Goal: Task Accomplishment & Management: Complete application form

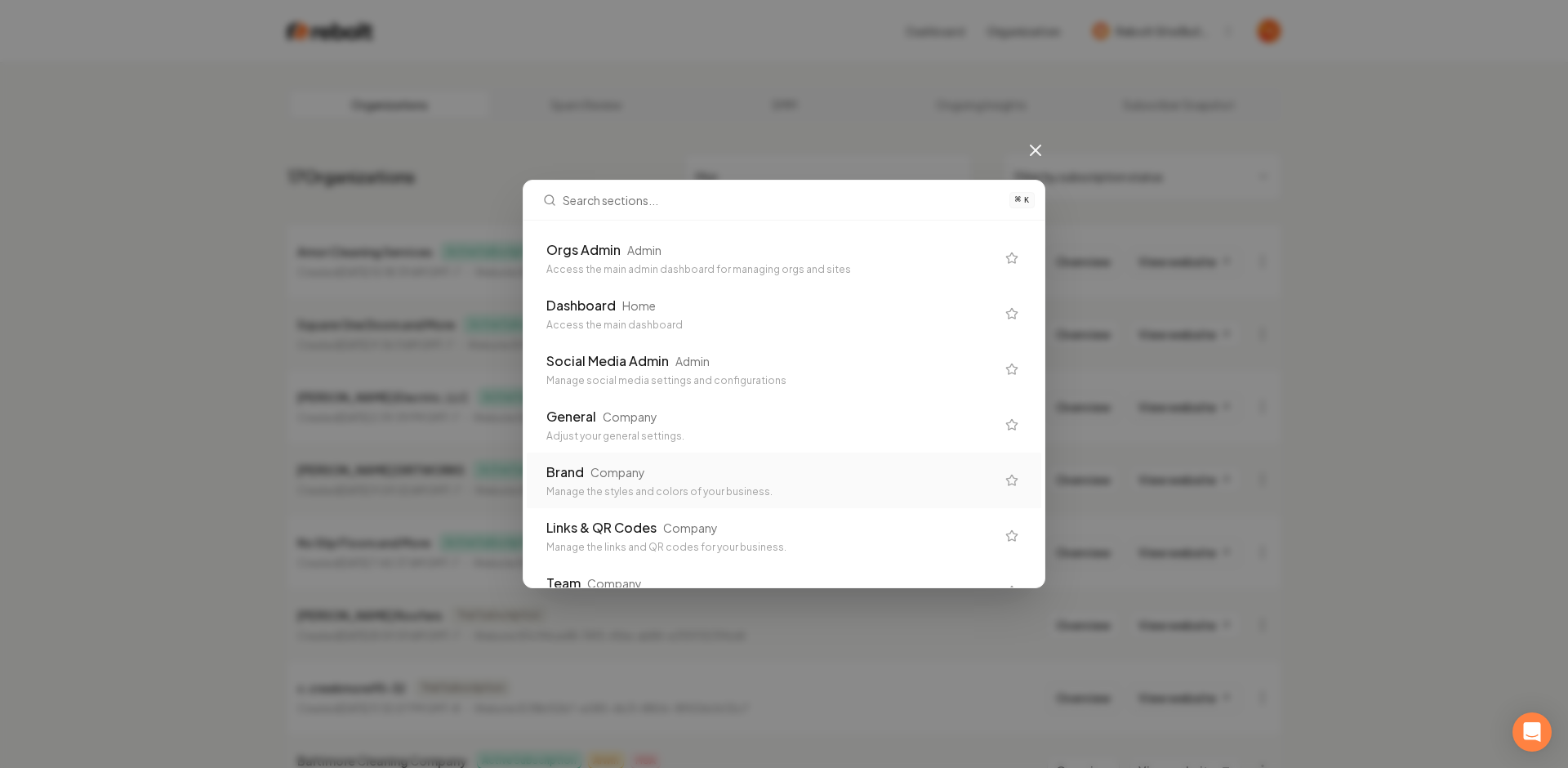
click at [636, 454] on div "Brand Company Manage the styles and colors of your business." at bounding box center [784, 479] width 515 height 55
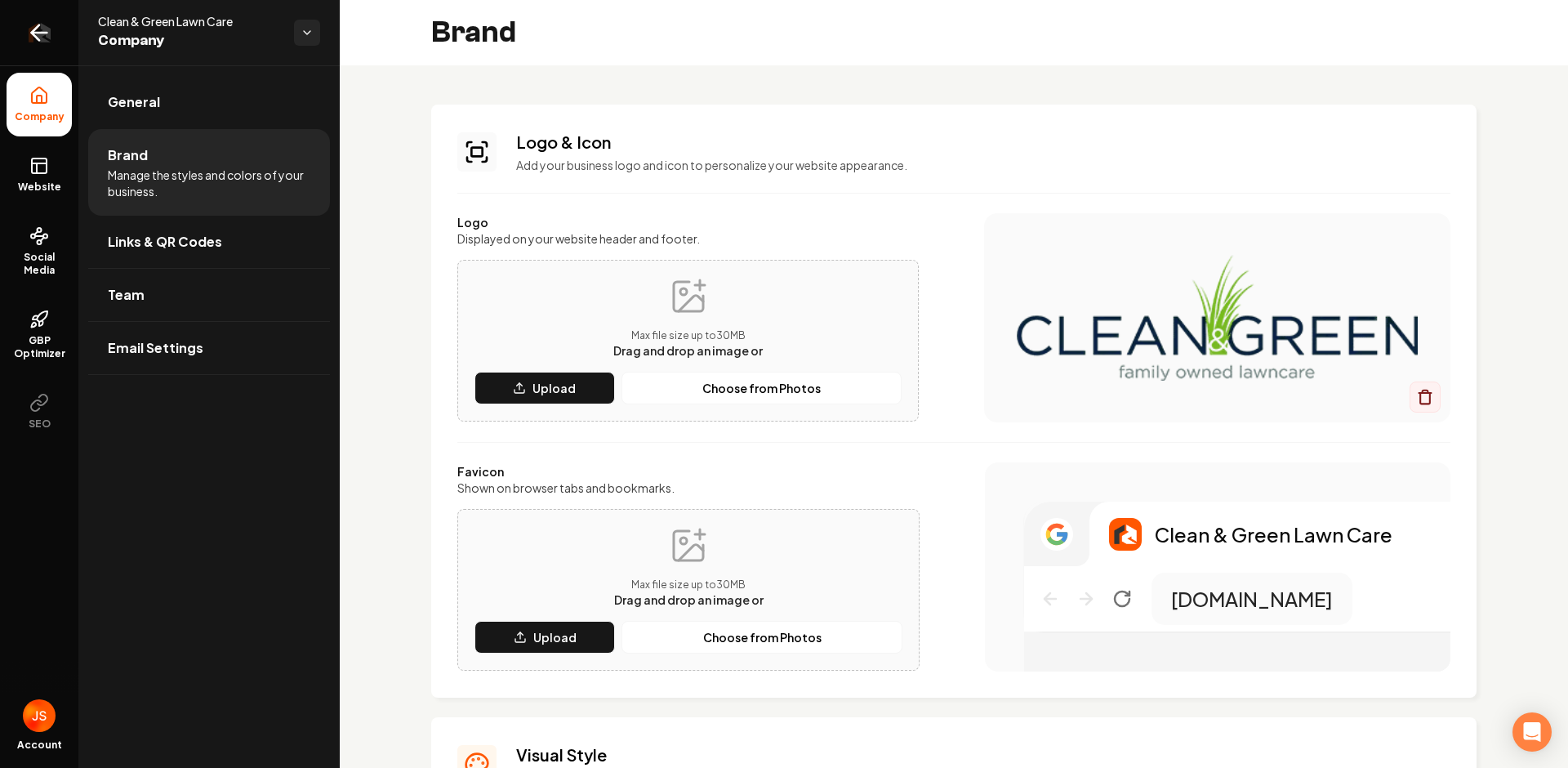
click at [35, 16] on link "Return to dashboard" at bounding box center [39, 33] width 78 height 66
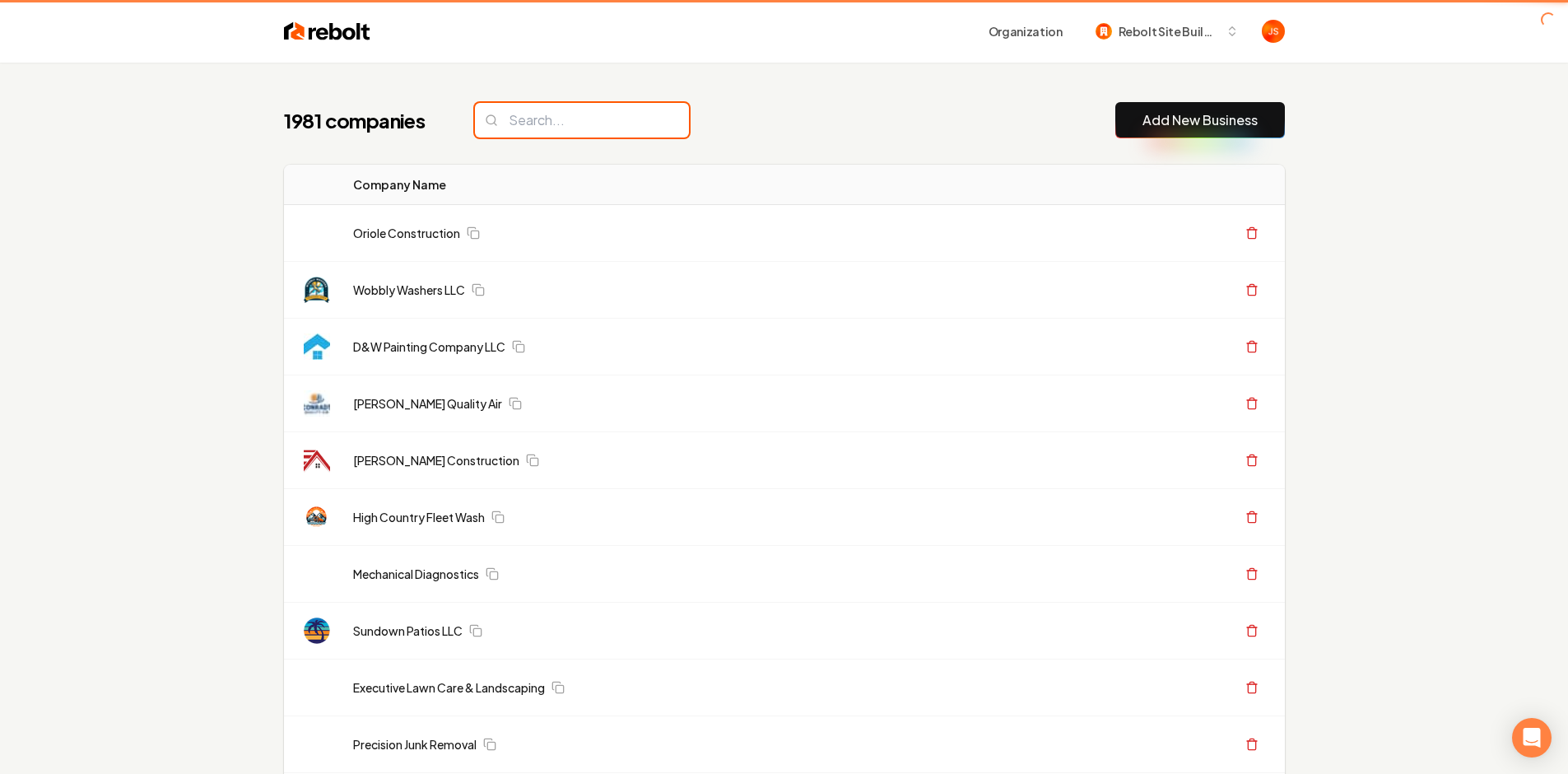
click at [536, 111] on input "search" at bounding box center [581, 120] width 214 height 35
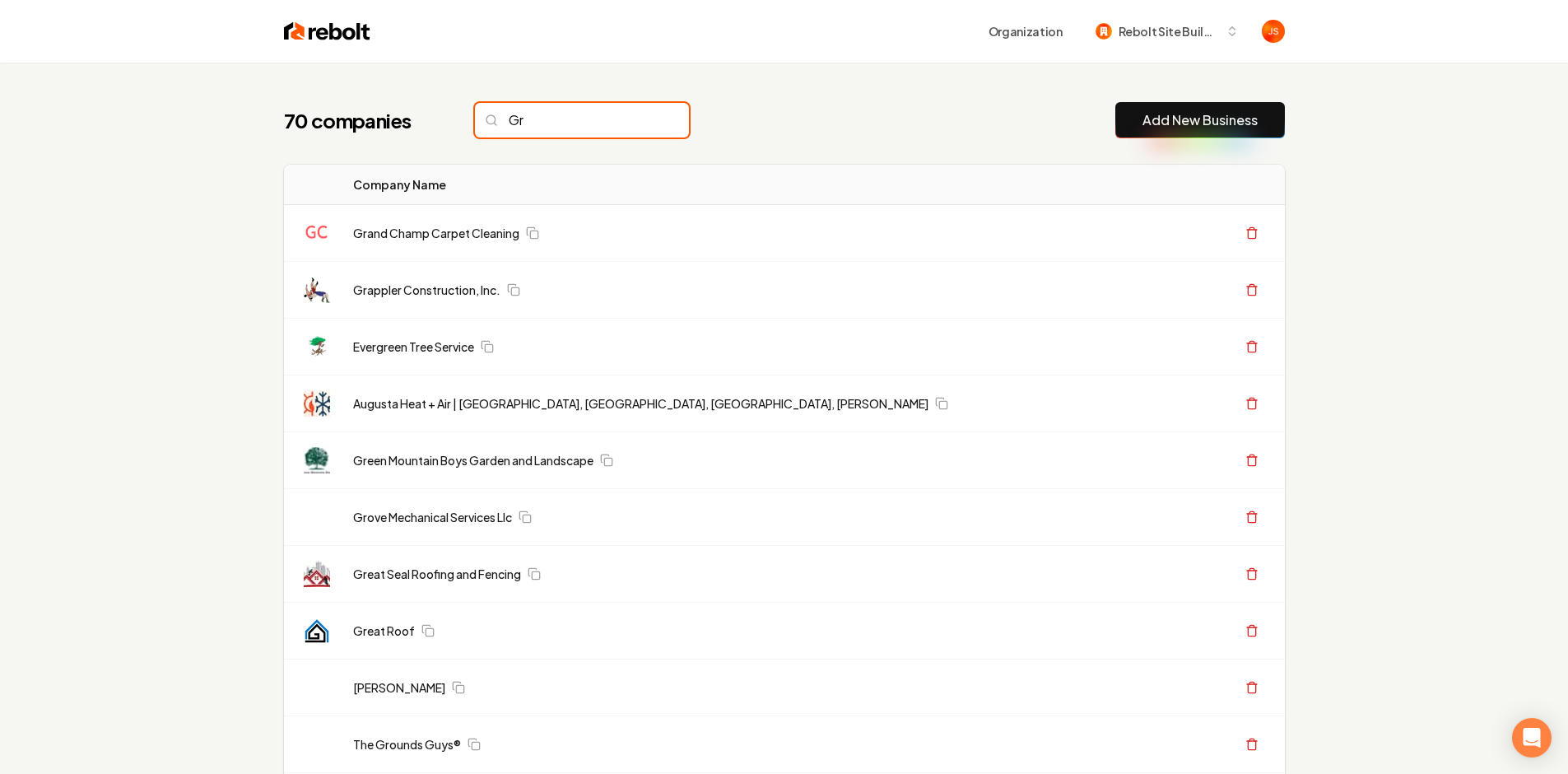
type input "G"
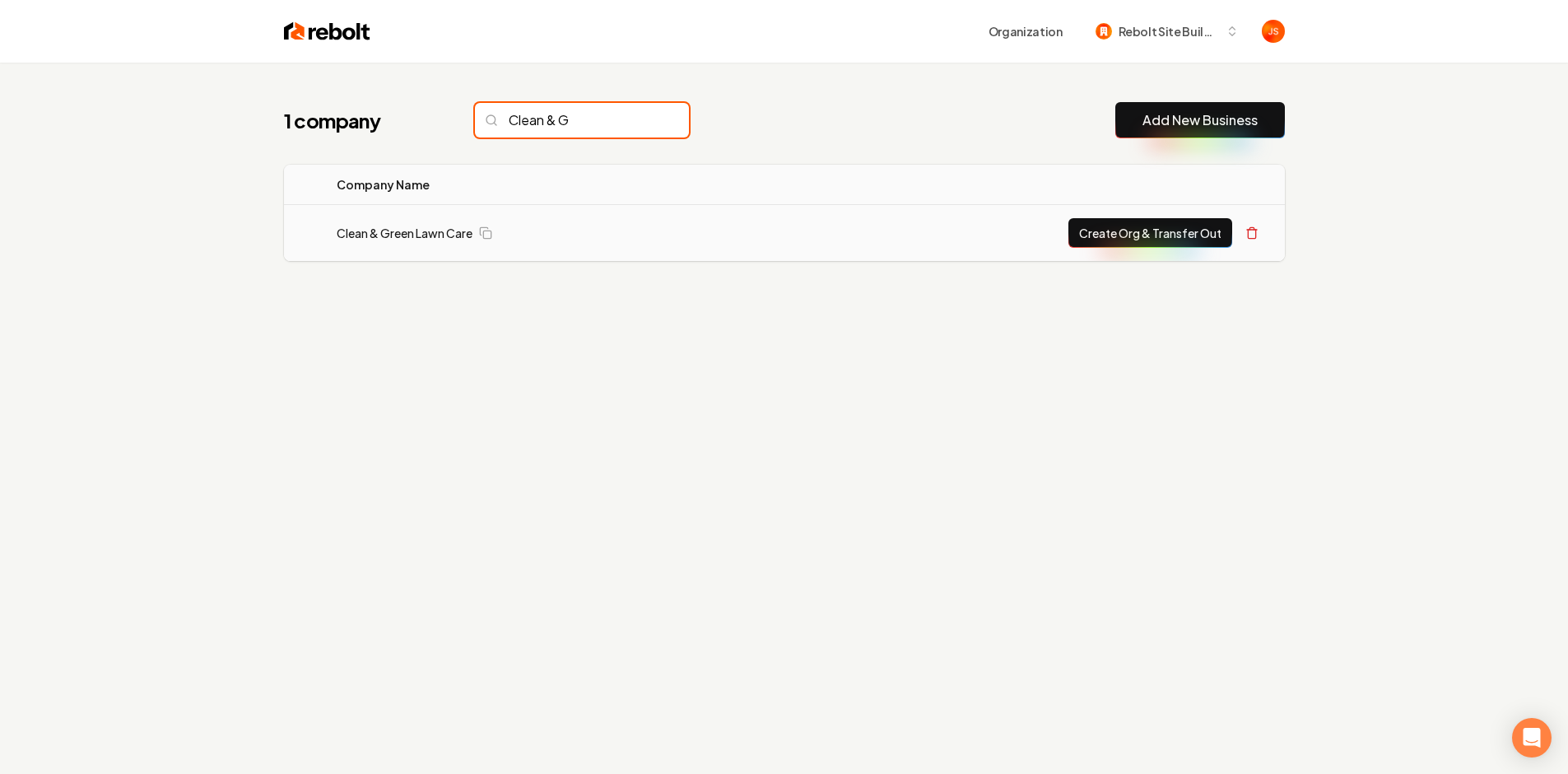
type input "Clean & G"
click at [1156, 238] on button "Create Org & Transfer Out" at bounding box center [1149, 232] width 164 height 29
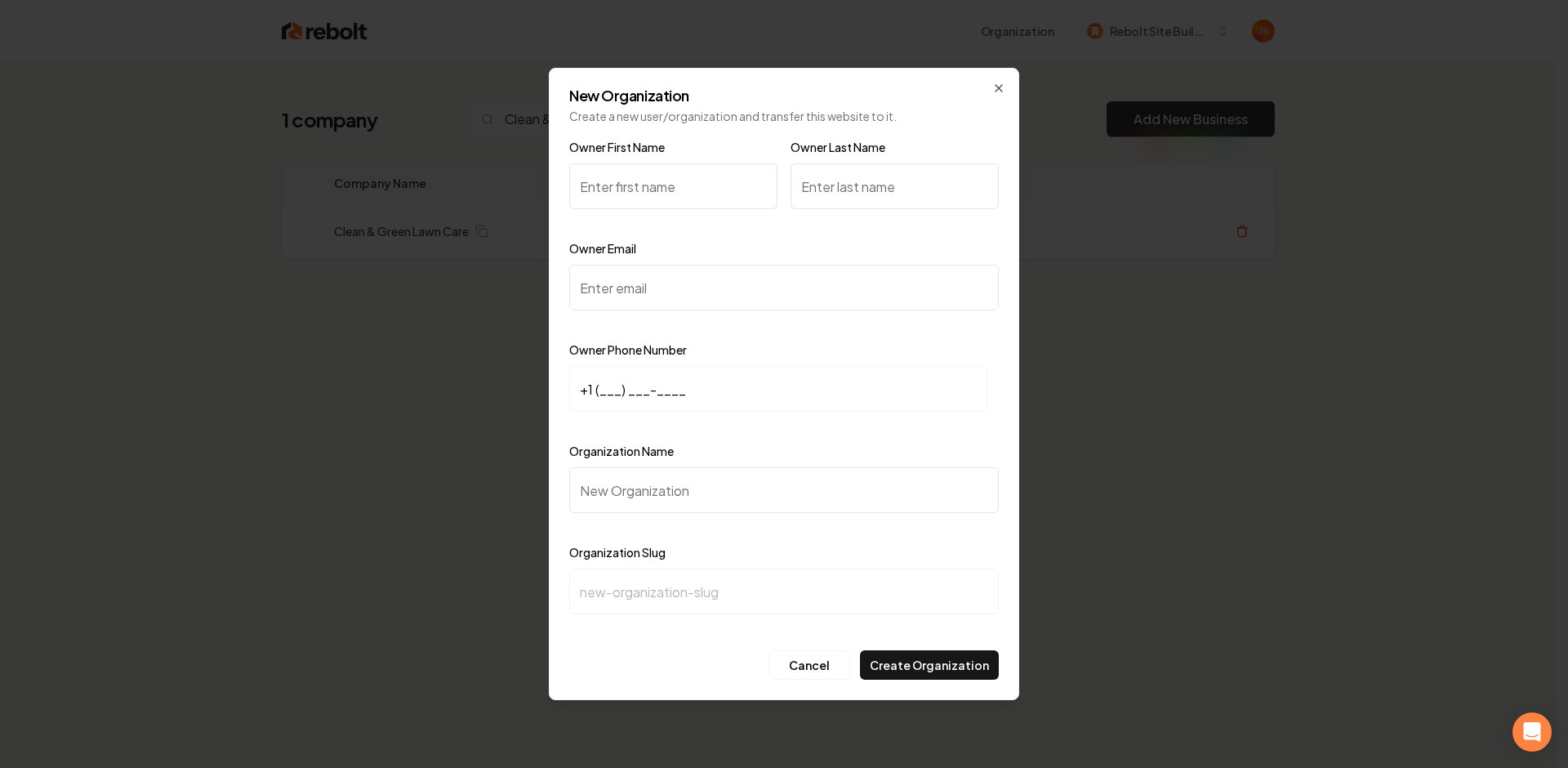
click at [620, 173] on input "Owner First Name" at bounding box center [674, 186] width 209 height 46
click at [625, 193] on input "Owner First Name" at bounding box center [674, 186] width 209 height 46
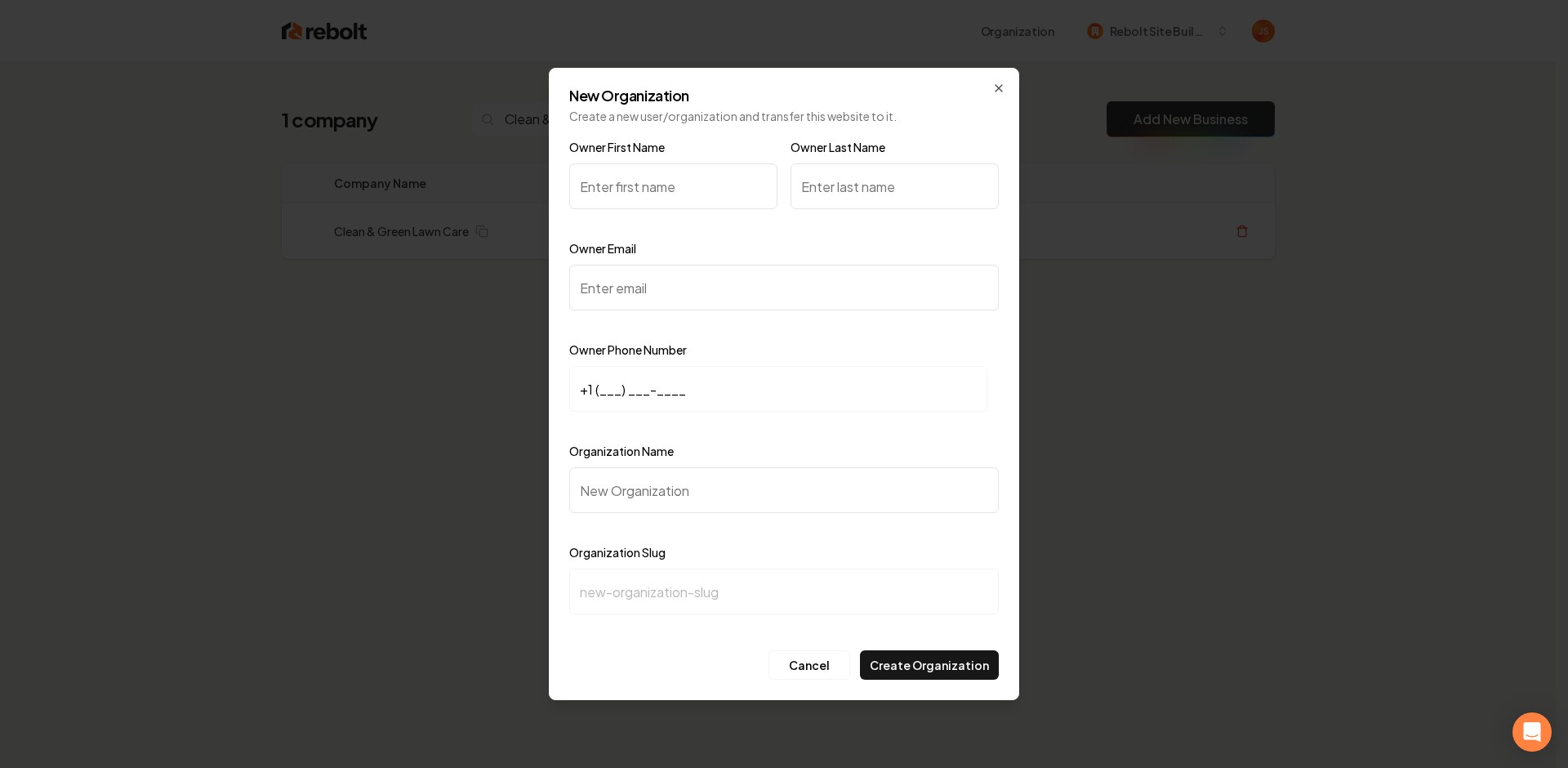
click at [629, 296] on input "Owner Email" at bounding box center [784, 288] width 429 height 46
paste input "cleanandgreenlawncare1@gmail.com"
type input "cleanandgreenlawncare1@gmail.com"
paste input "cleanandgreenlawncare1@gmail.com"
type input "cleanandgreenlawncare1@gmail.com"
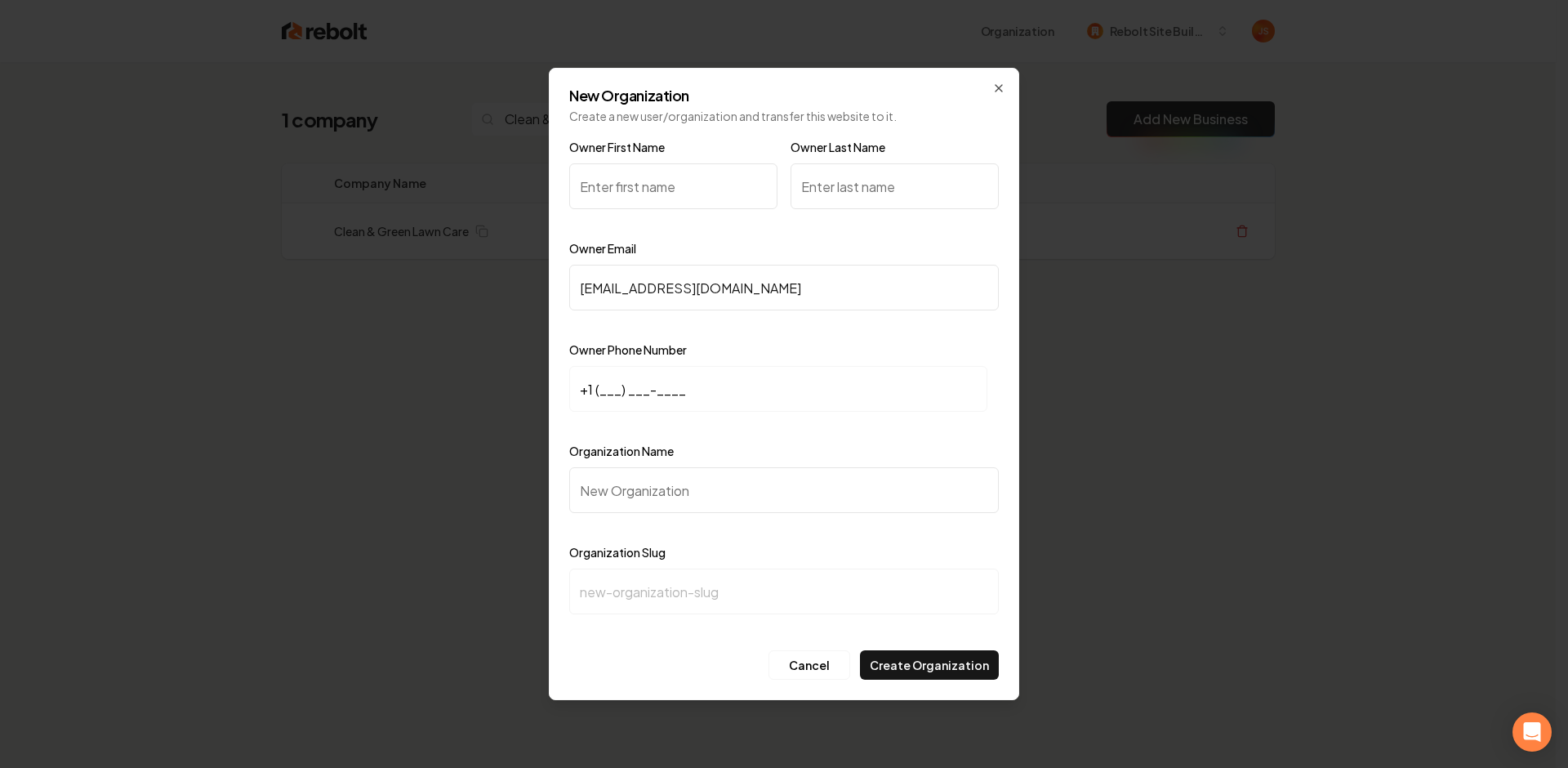
click at [600, 388] on input "+1 (___) ___-____" at bounding box center [778, 388] width 418 height 46
paste input "616) 427-0977"
type input "+1 (616) 427-0977"
click at [652, 502] on input "Organization Name" at bounding box center [784, 490] width 429 height 46
type input "C"
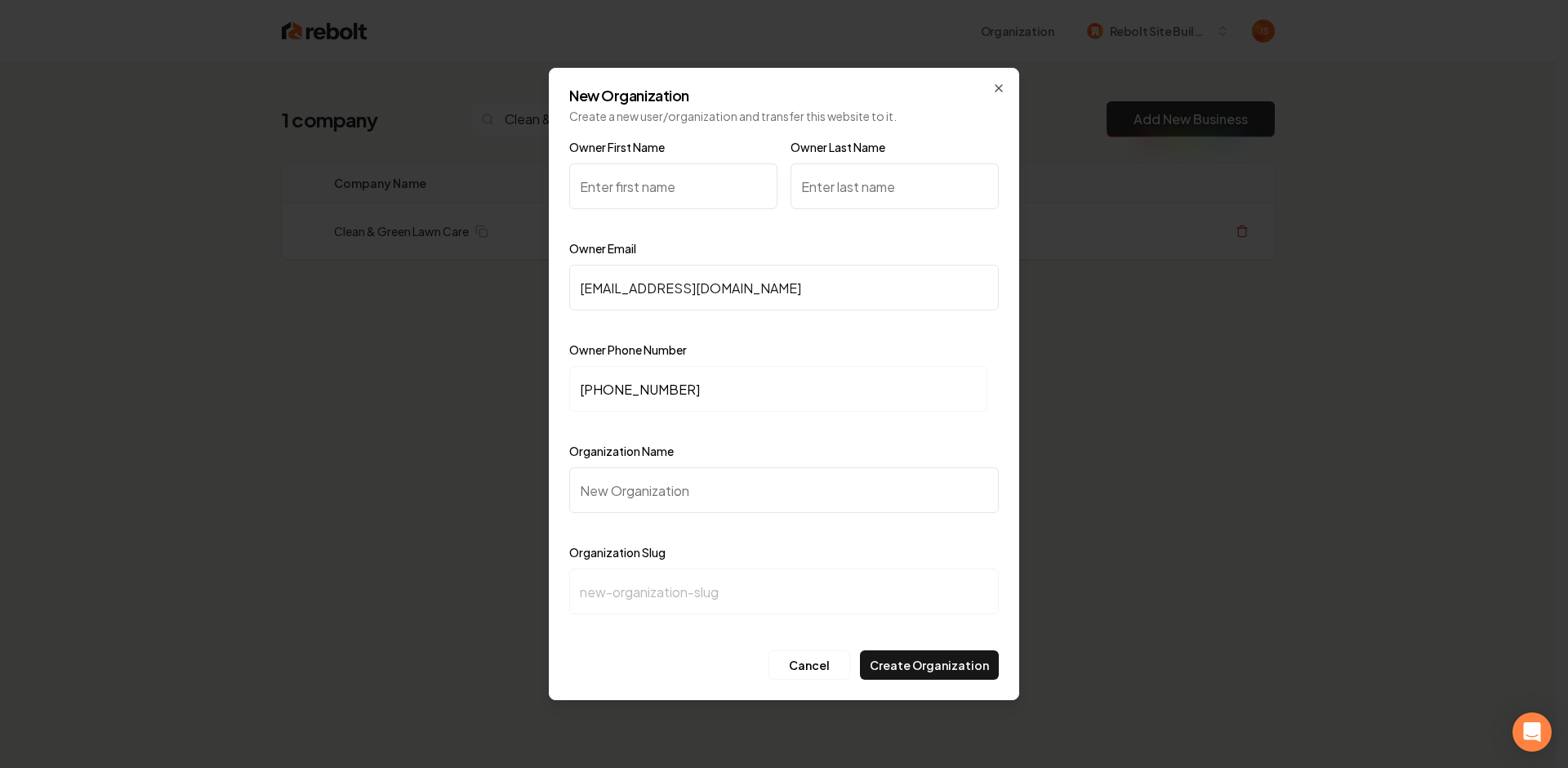
type input "c"
type input "Cl"
type input "cl"
type input "Cle"
type input "cle"
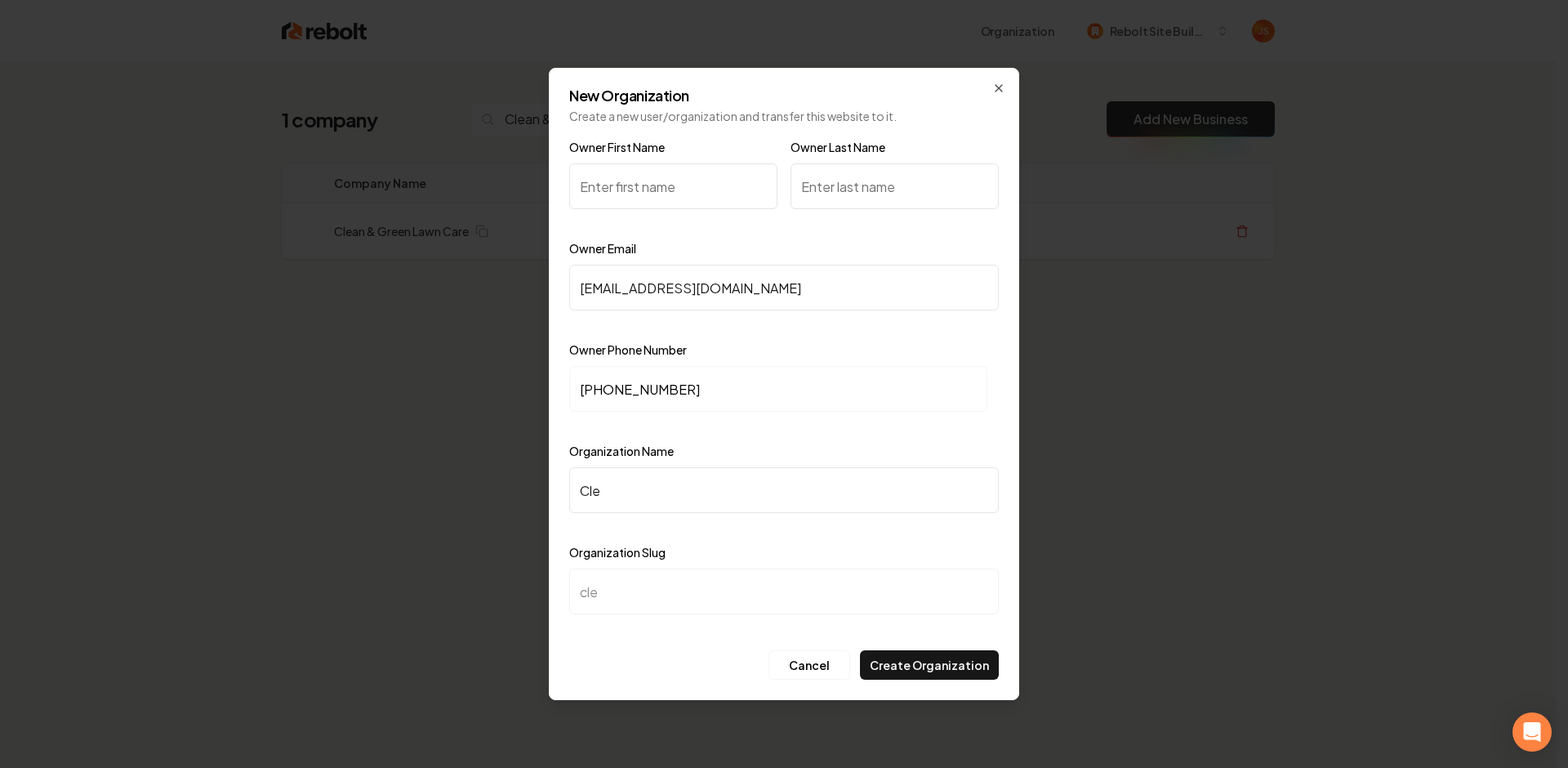
type input "Clea"
type input "clea"
type input "Clean"
type input "clean"
type input "Clean &"
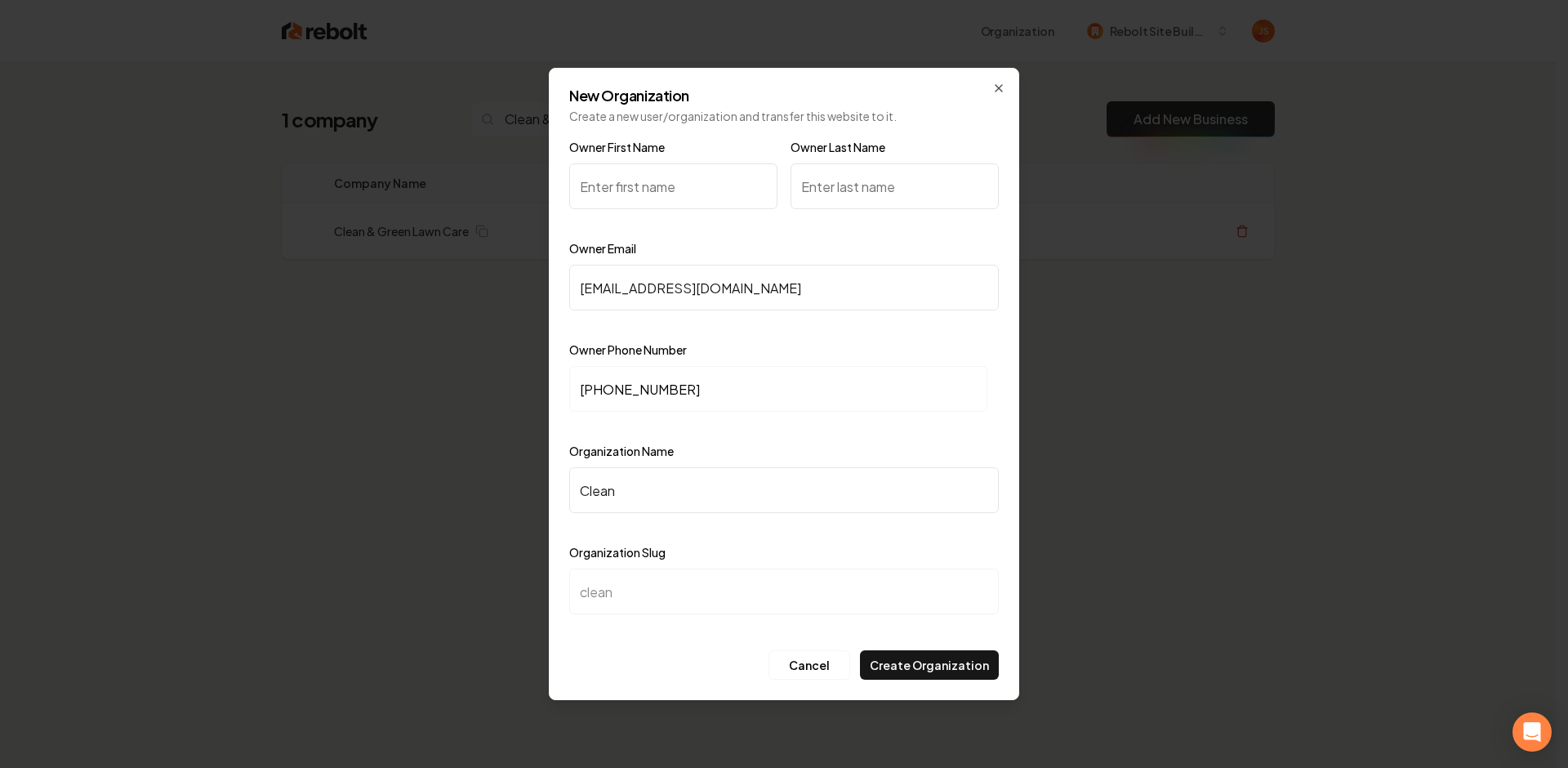
type input "clean-"
type input "Clean & G"
type input "clean-g"
type input "Clean & Gr"
type input "clean-gr"
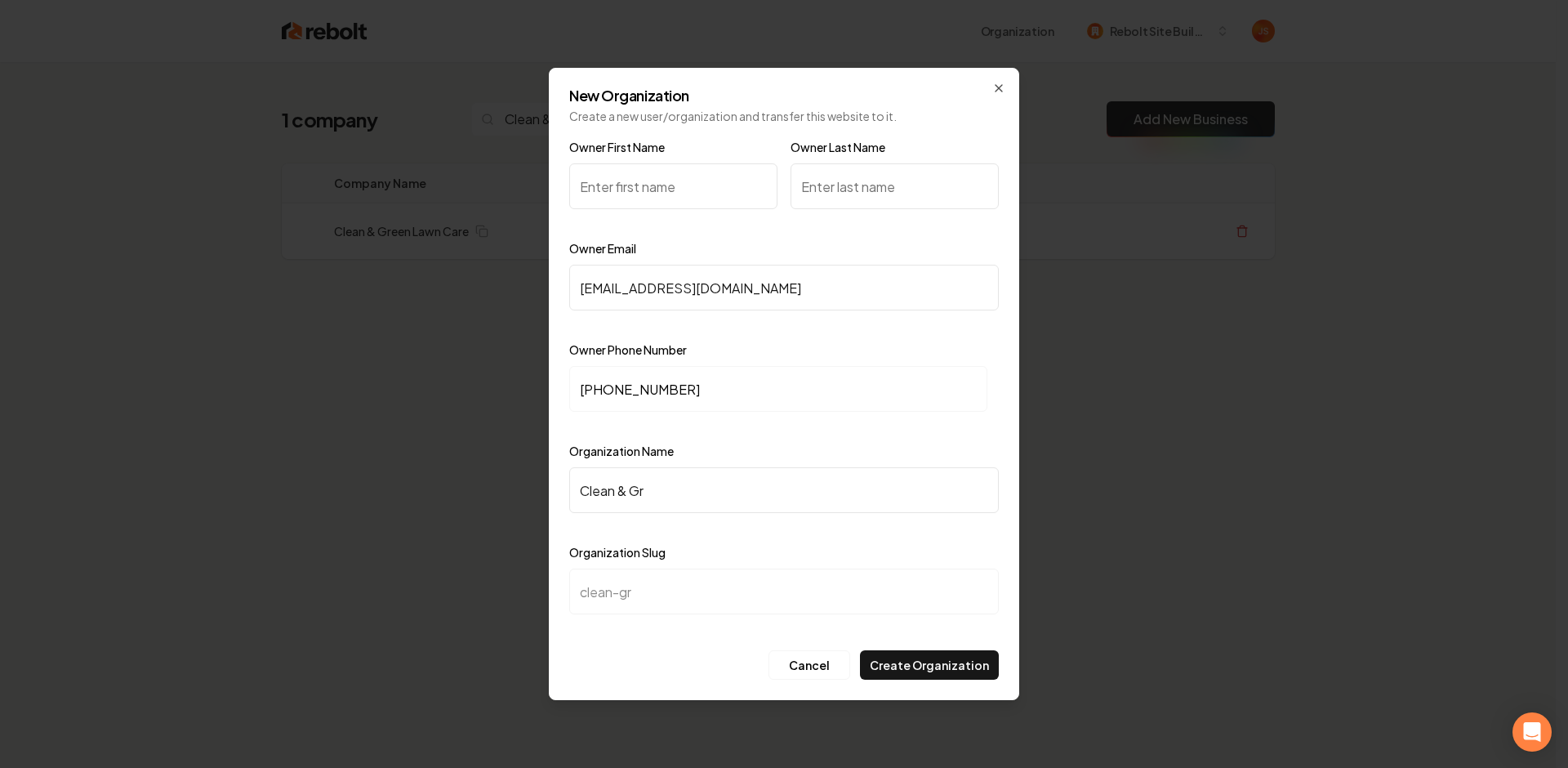
type input "Clean & Gre"
type input "clean-gre"
type input "Clean & Gree"
type input "clean-gree"
type input "Clean & Green"
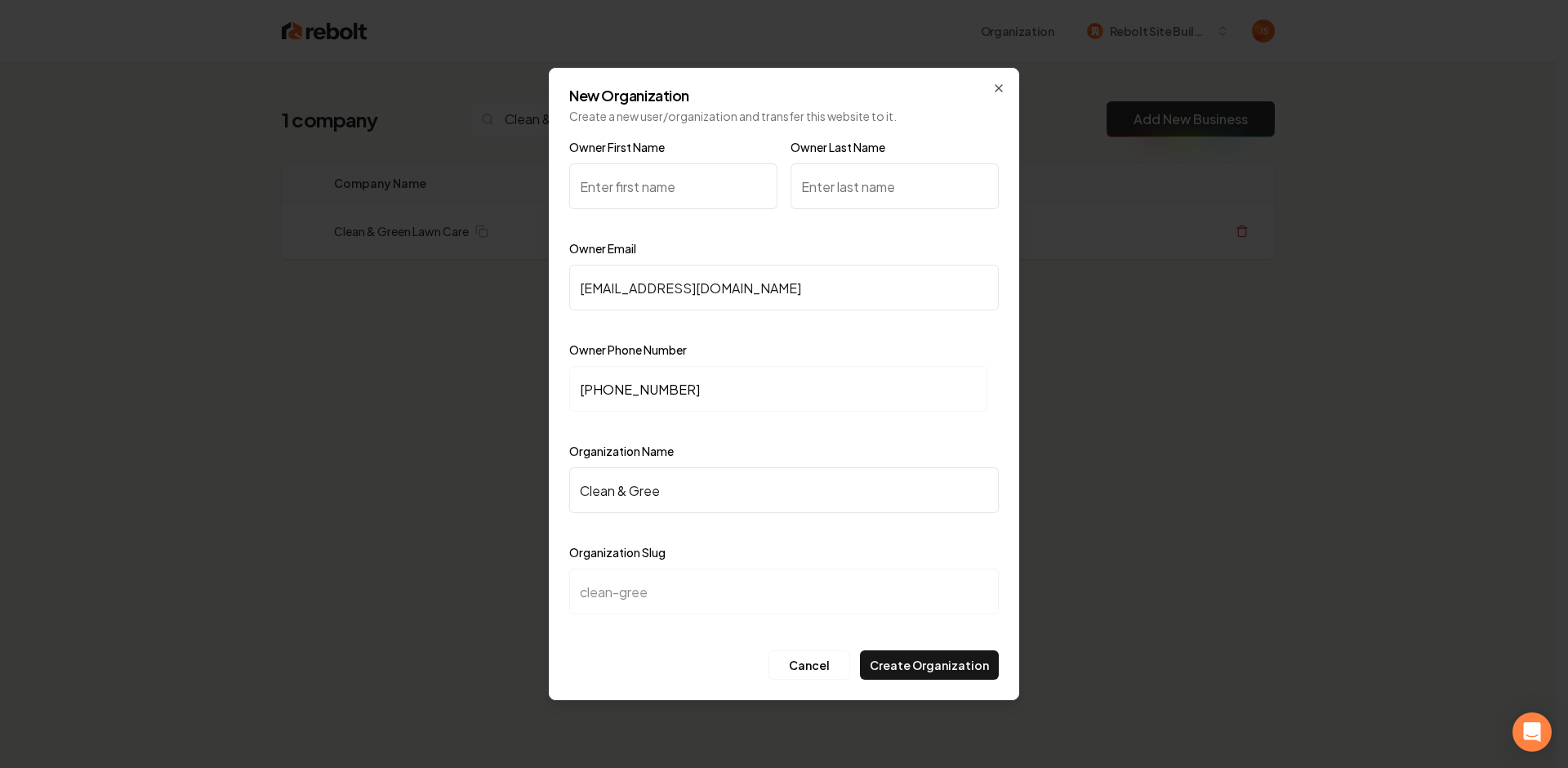
type input "clean-green"
type input "Clean & Green l"
type input "clean-green-l"
type input "Clean & Green la"
type input "clean-green-la"
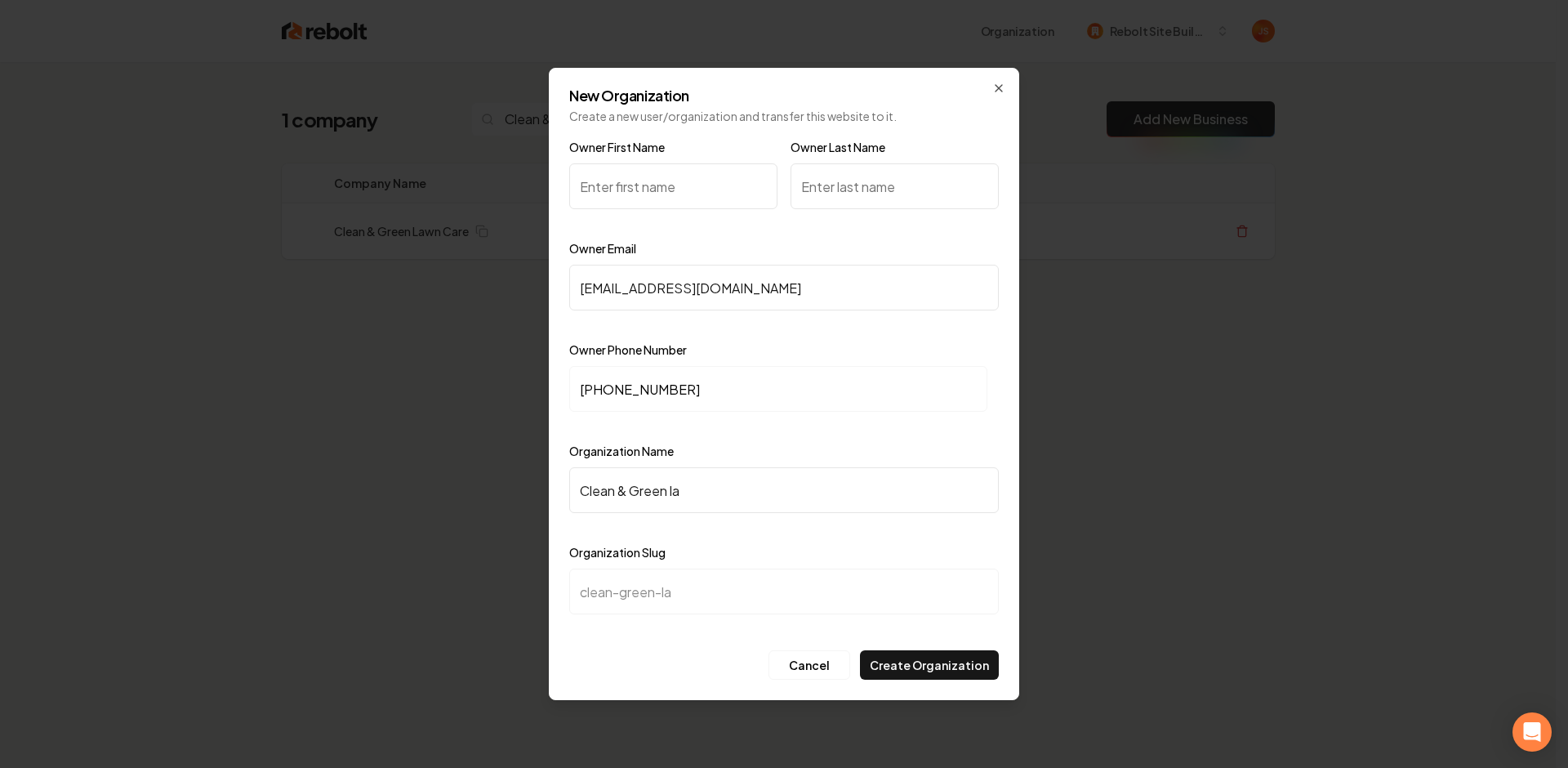
type input "Clean & Green law"
type input "clean-green-law"
type input "Clean & Green lawn"
type input "clean-green-lawn"
type input "Clean & Green lawn C"
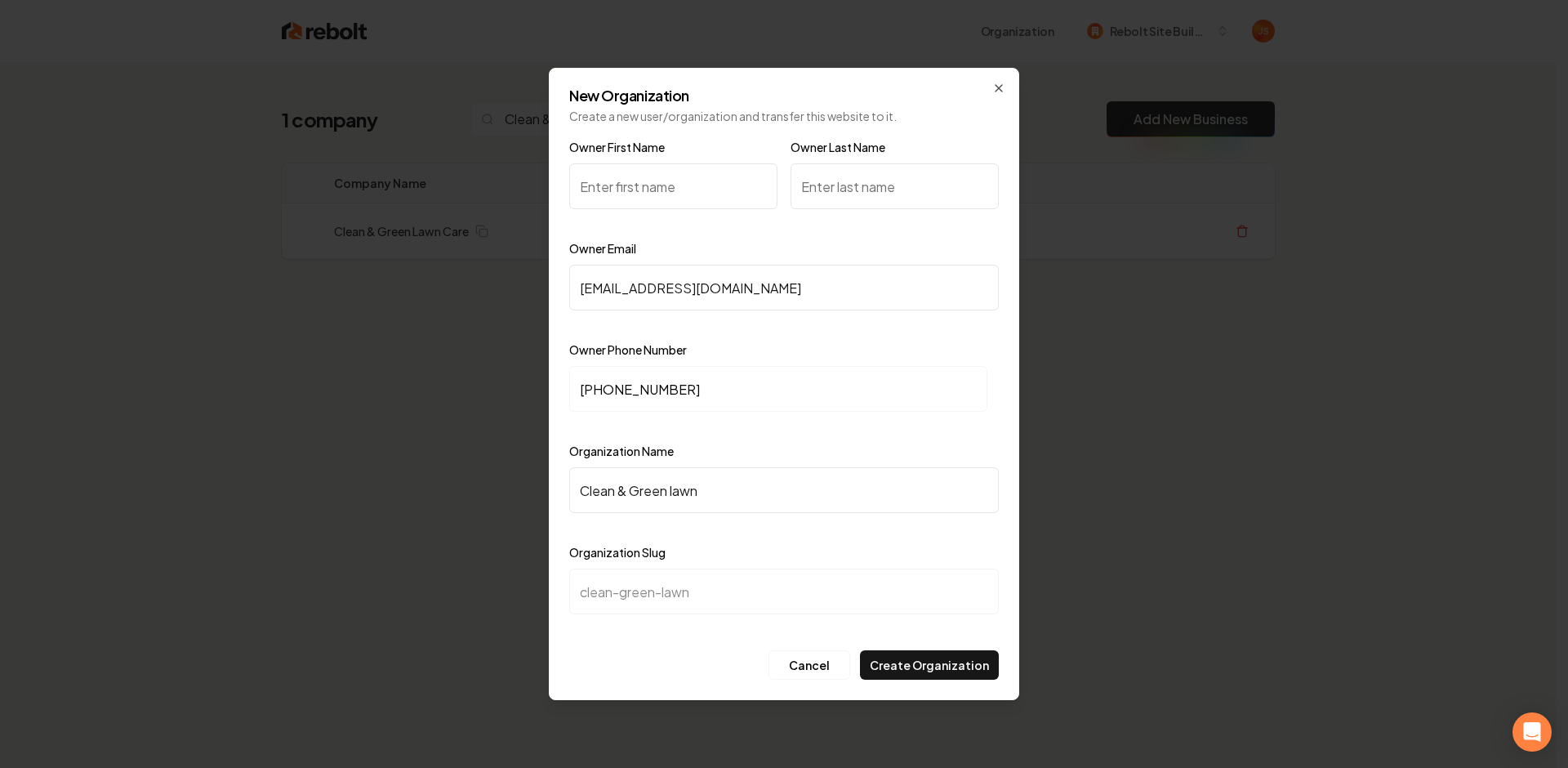
type input "clean-green-lawn-c"
type input "Clean & Green lawn Ca"
type input "clean-green-lawn-ca"
type input "Clean & Green lawn C"
type input "clean-green-lawn-c"
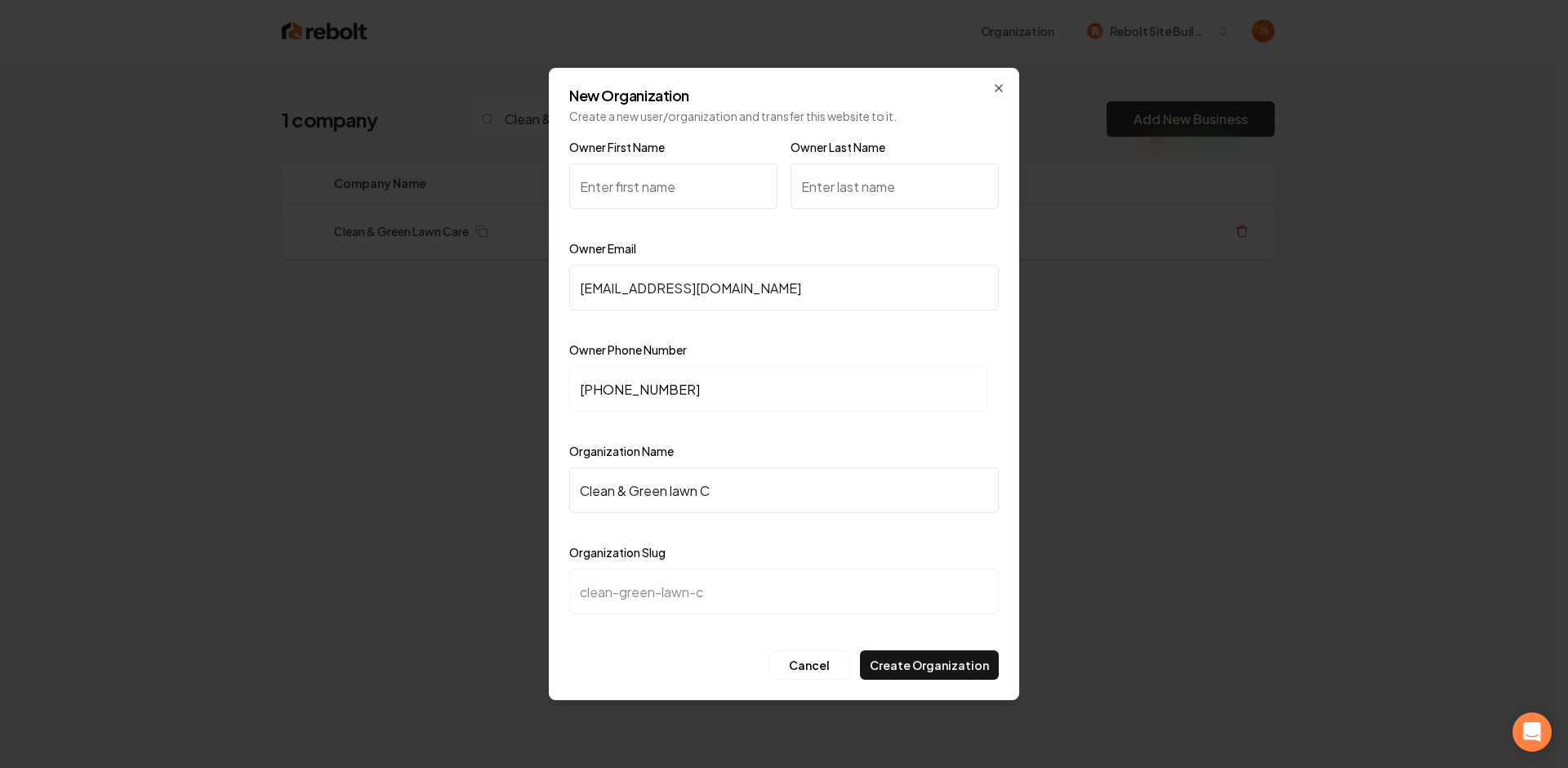
type input "Clean & Green lawn"
type input "clean-green-lawn"
type input "Clean & Green law"
type input "clean-green-law"
type input "Clean & Green la"
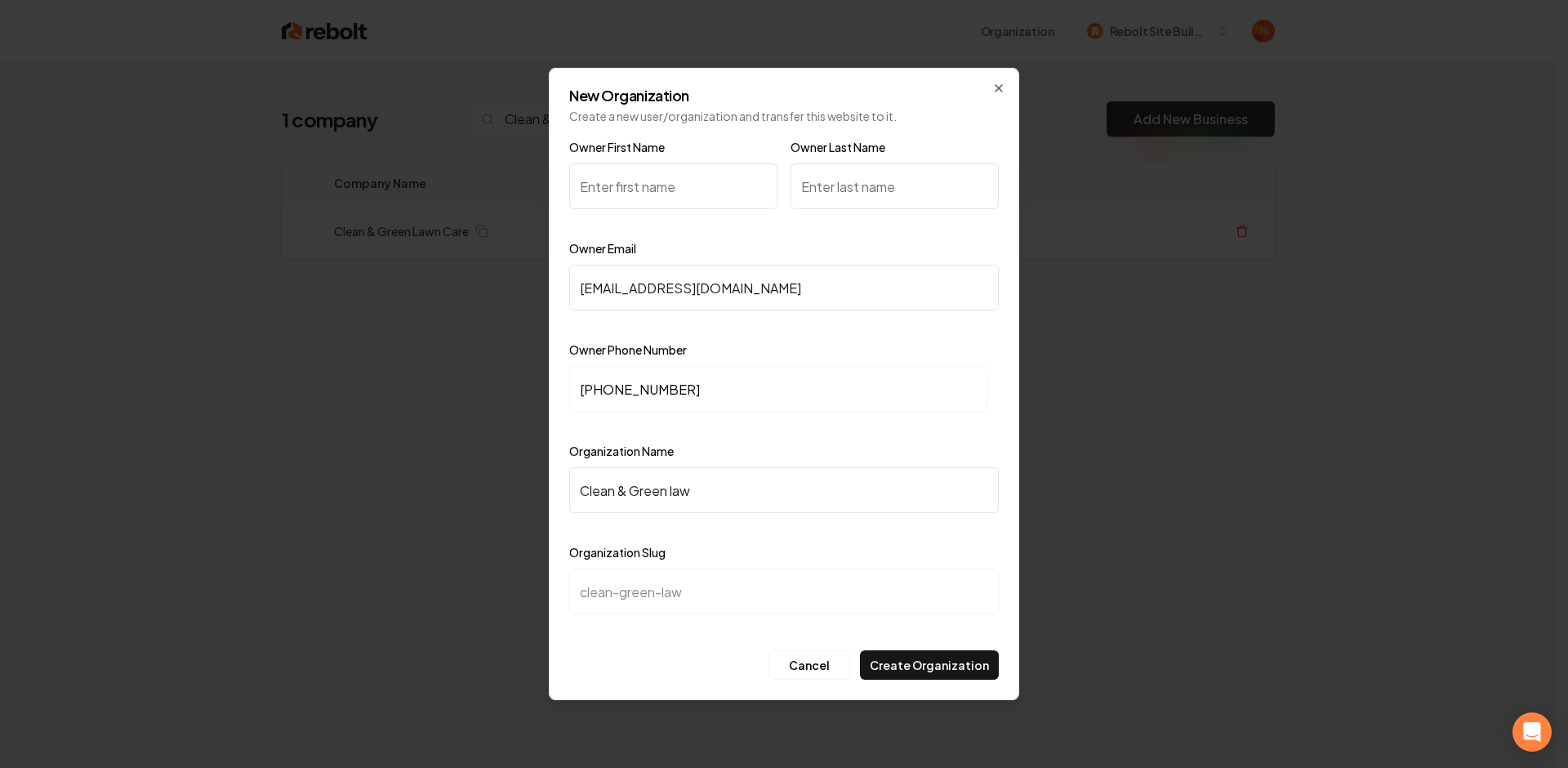
type input "clean-green-la"
type input "Clean & Green l"
type input "clean-green-l"
type input "Clean & Green"
type input "clean-green"
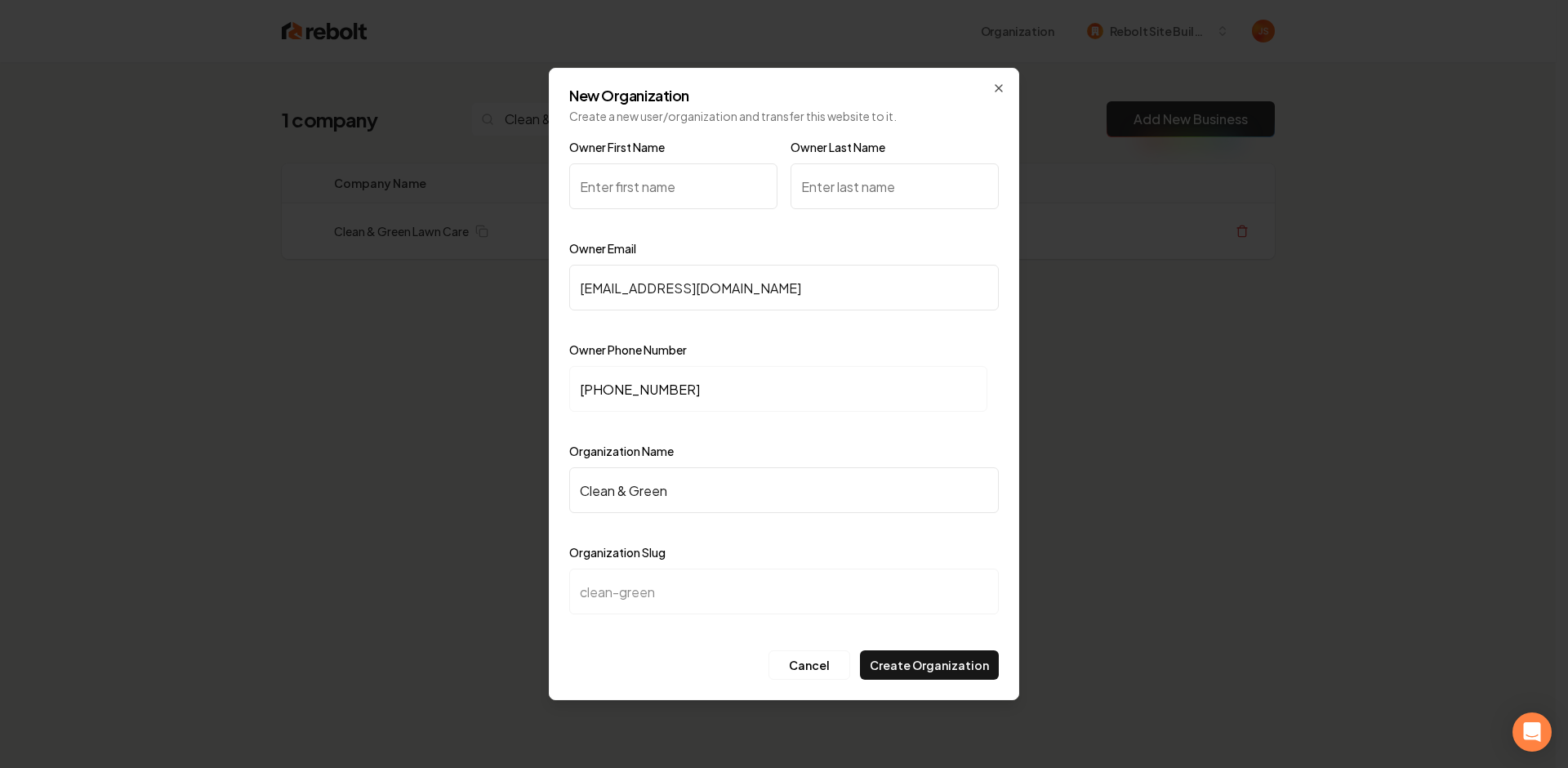
type input "Clean & Green L"
type input "clean-green-l"
type input "Clean & Green La"
type input "clean-green-la"
type input "Clean & Green Law"
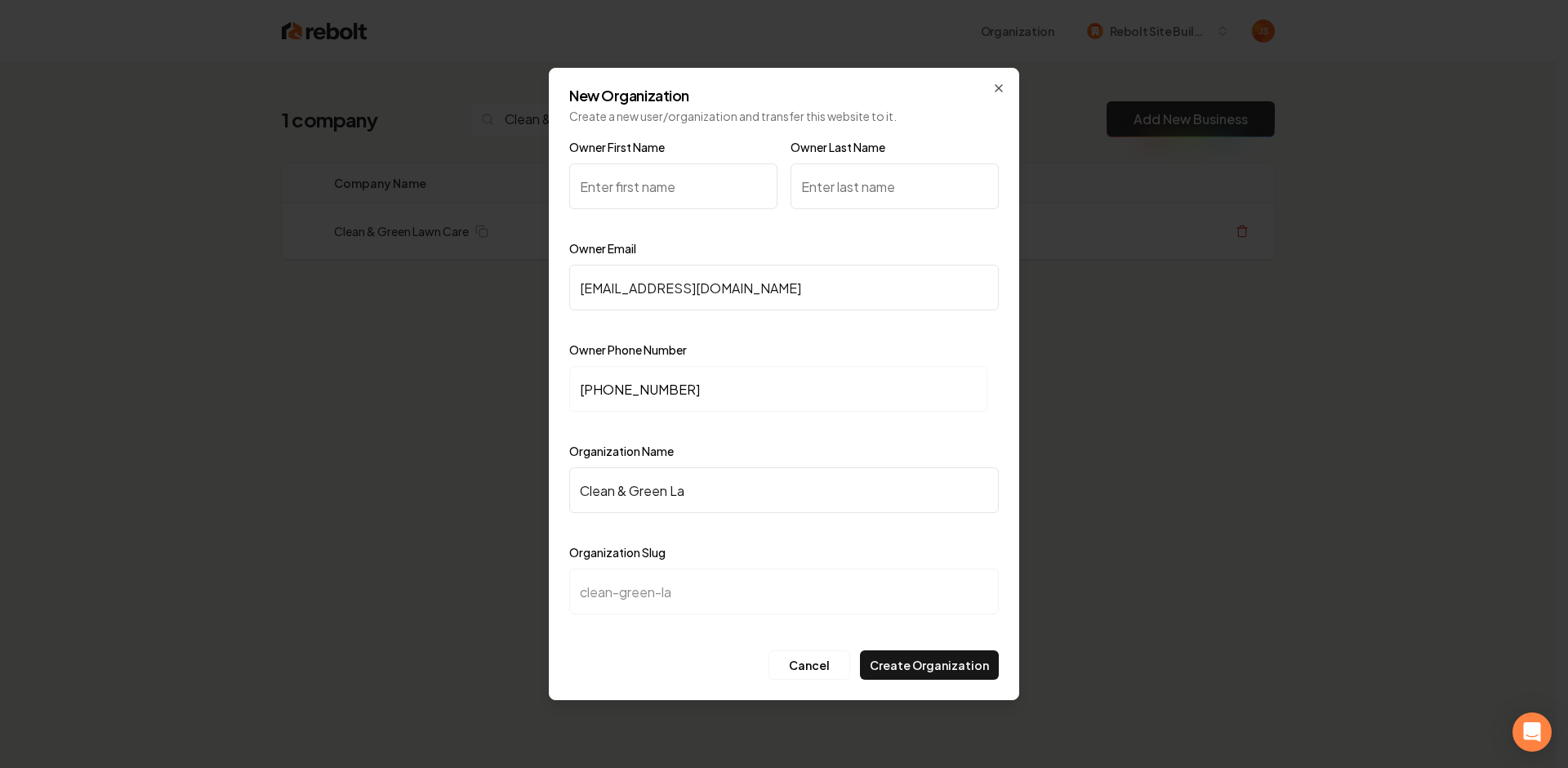
type input "clean-green-law"
type input "Clean & Green Lawn"
type input "clean-green-lawn"
type input "Clean & Green Lawn C"
type input "clean-green-lawn-c"
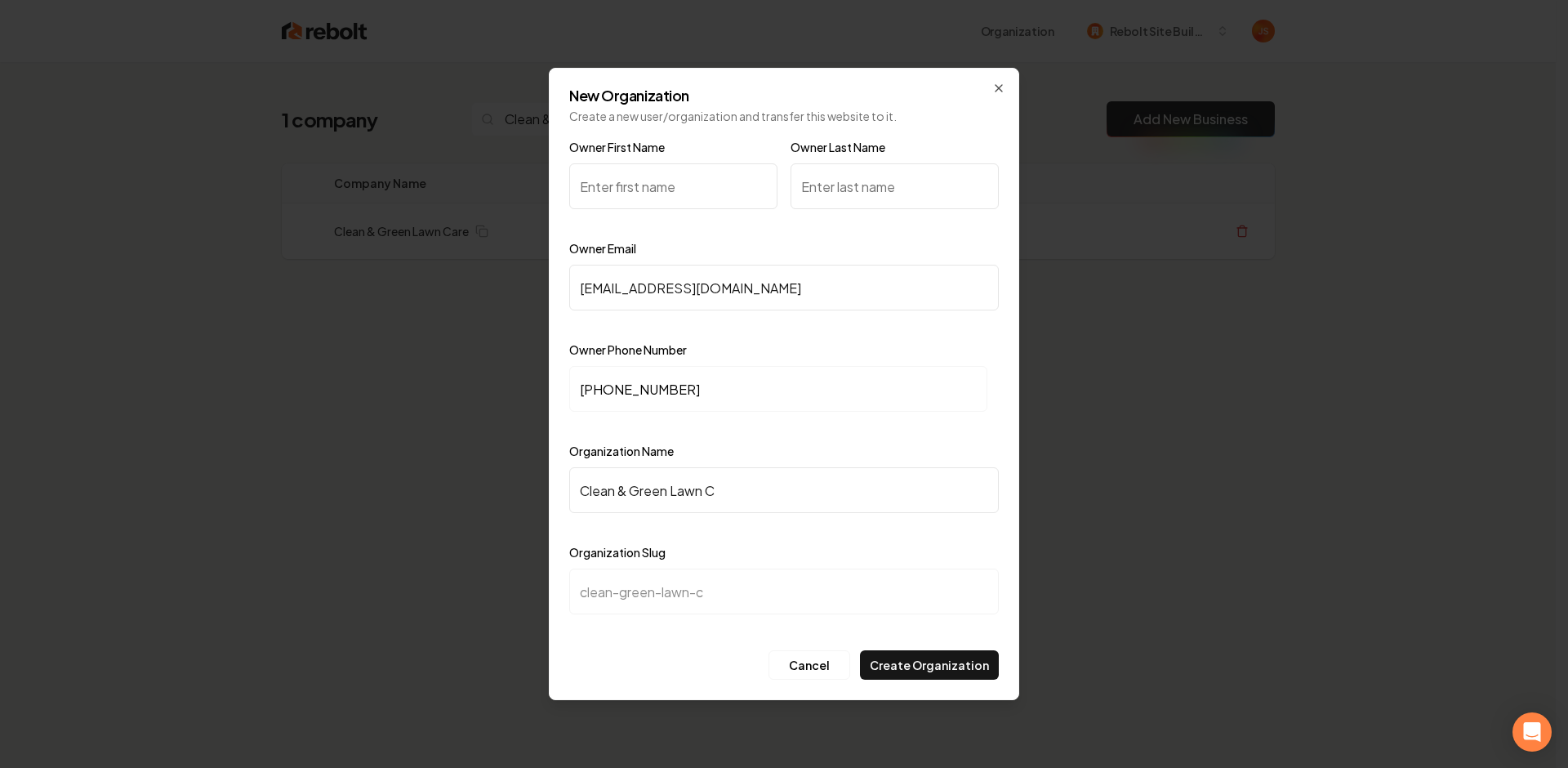
type input "Clean & Green Lawn Ca"
type input "clean-green-lawn-ca"
type input "Clean & Green Lawn Car"
type input "clean-green-lawn-car"
type input "Clean & Green Lawn Care"
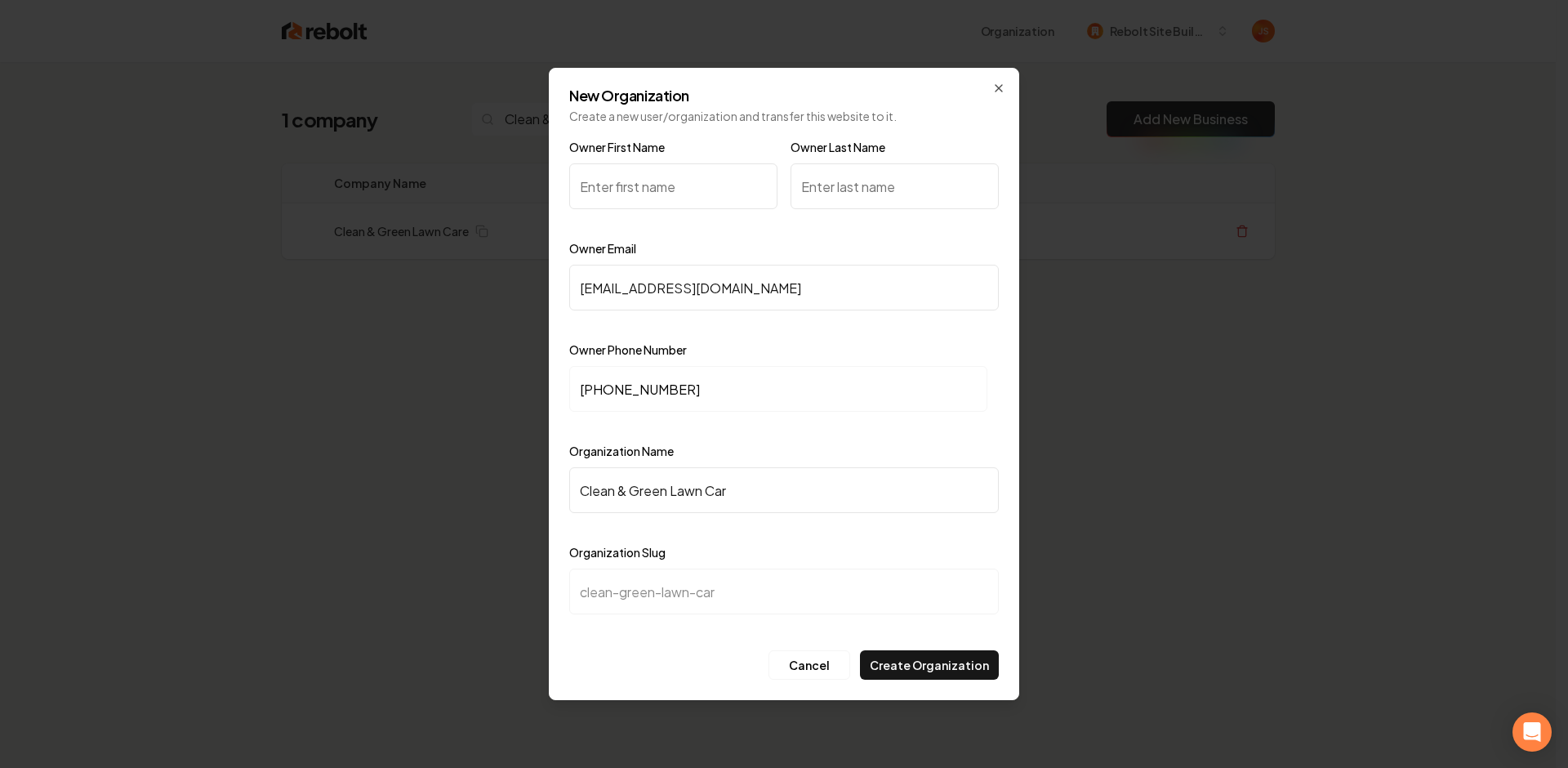
type input "clean-green-lawn-care"
type input "Clean & Green Lawn Care"
click at [671, 173] on input "Owner First Name" at bounding box center [674, 186] width 209 height 46
paste input "Cameron Stinson"
drag, startPoint x: 693, startPoint y: 192, endPoint x: 644, endPoint y: 193, distance: 49.0
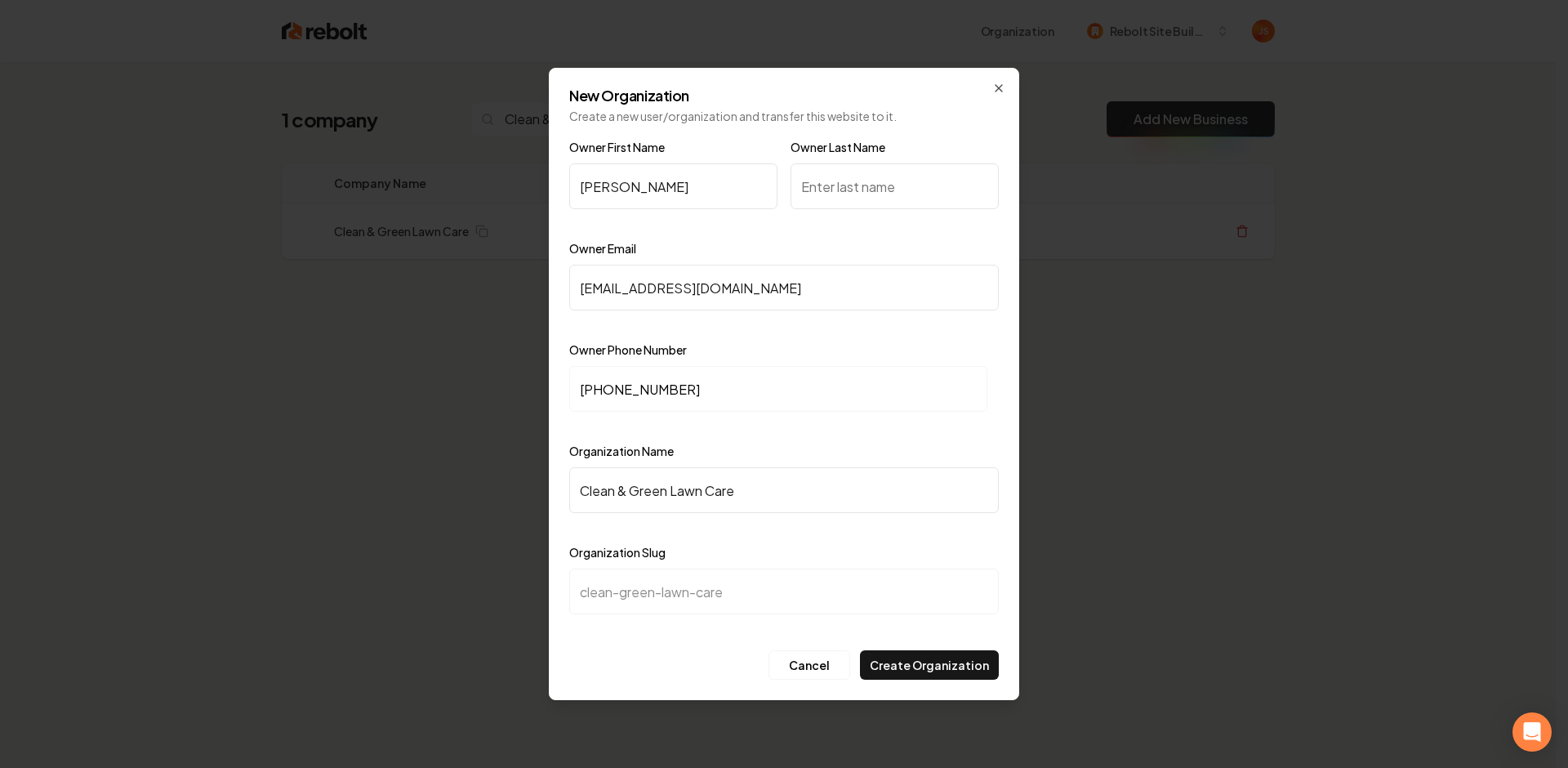
click at [644, 193] on input "Cameron Stinson" at bounding box center [674, 186] width 209 height 46
type input "Cameron Stinson"
click at [861, 189] on input "Owner Last Name" at bounding box center [894, 186] width 209 height 46
paste input "Stinson"
type input "Stinson"
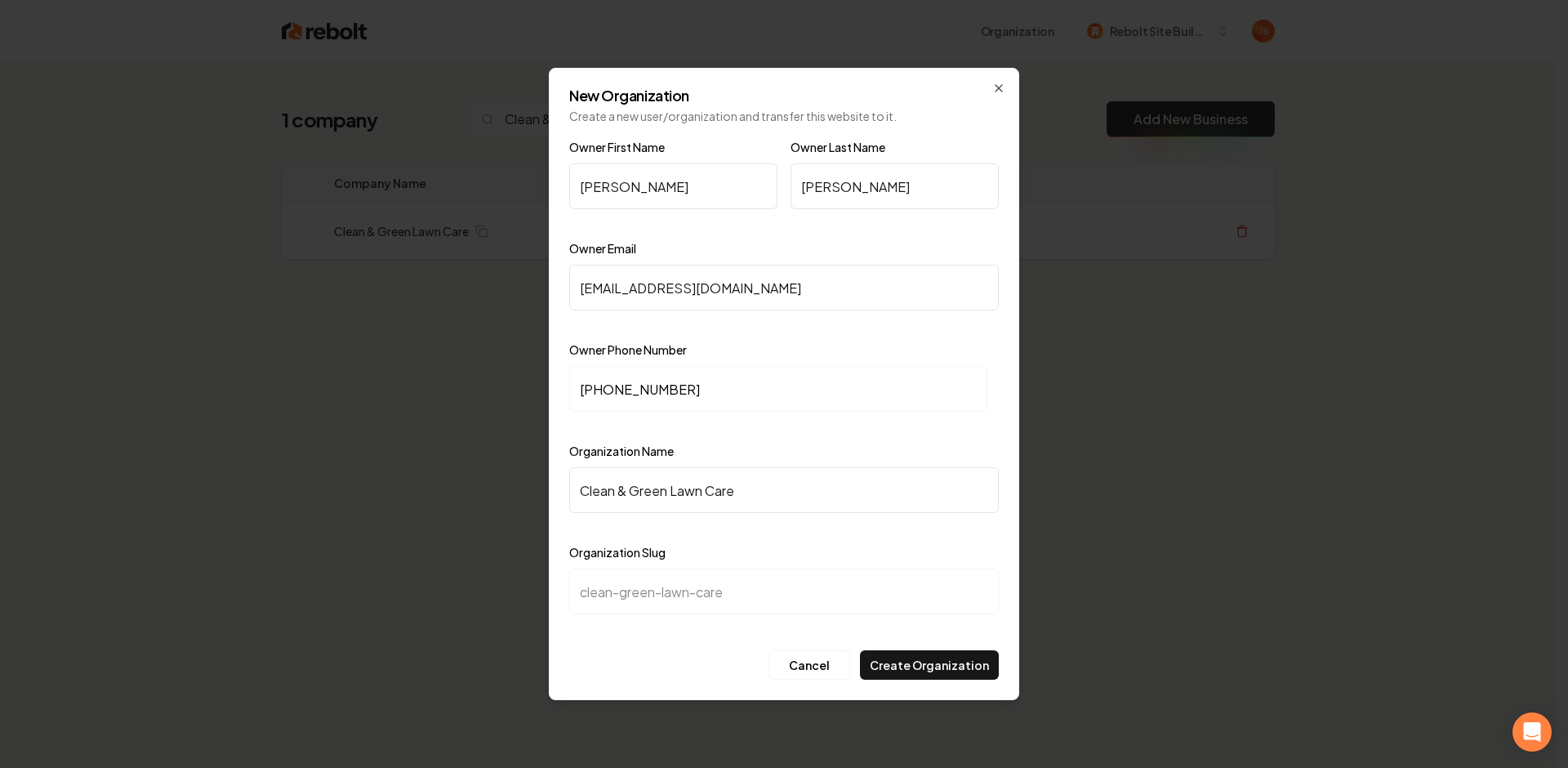
drag, startPoint x: 708, startPoint y: 189, endPoint x: 640, endPoint y: 183, distance: 68.3
click at [640, 183] on input "Cameron Stinson" at bounding box center [674, 186] width 209 height 46
type input "Cameron"
click at [927, 668] on button "Create Organization" at bounding box center [929, 665] width 139 height 29
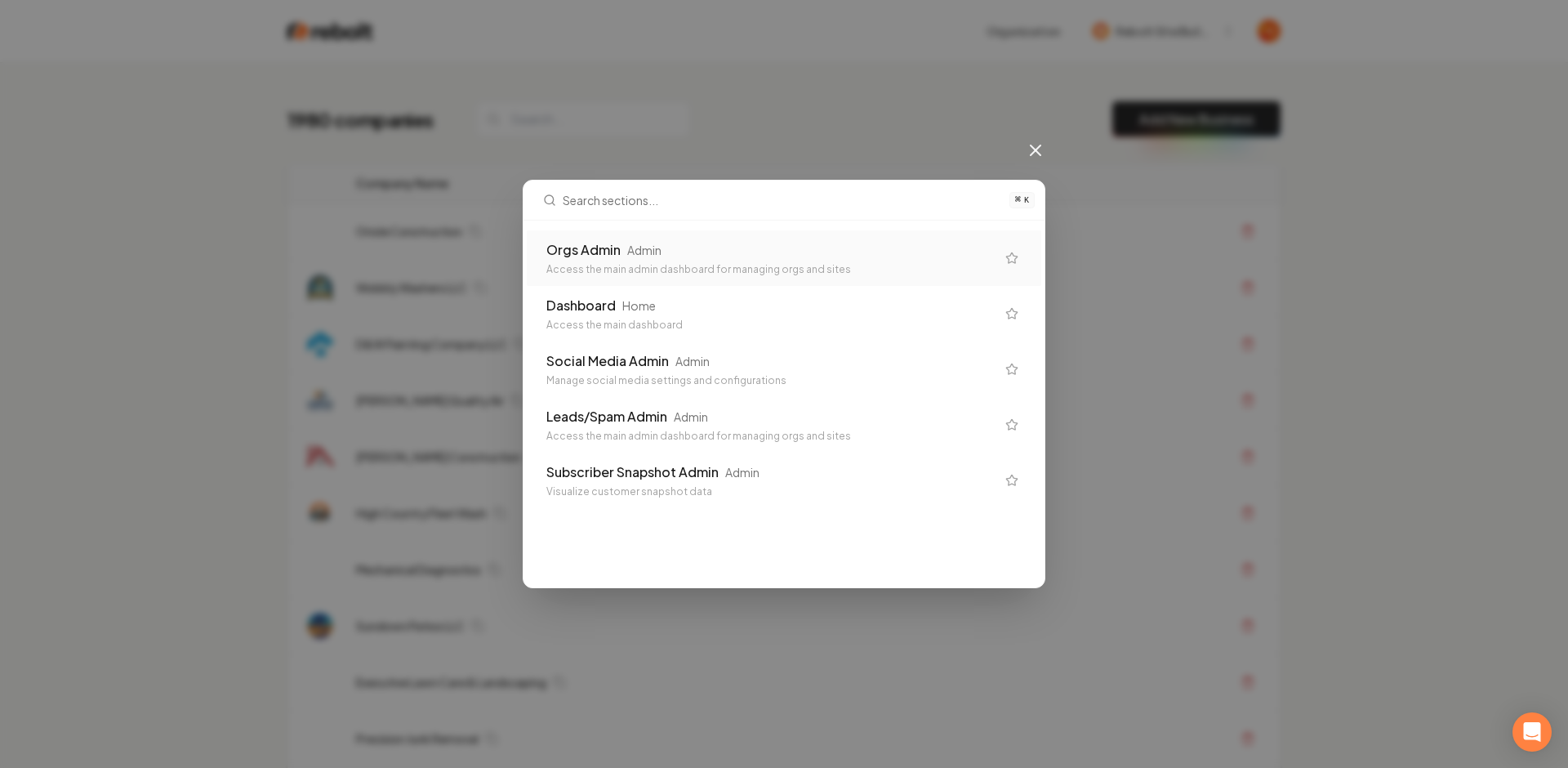
click at [638, 256] on div "Admin" at bounding box center [644, 249] width 35 height 16
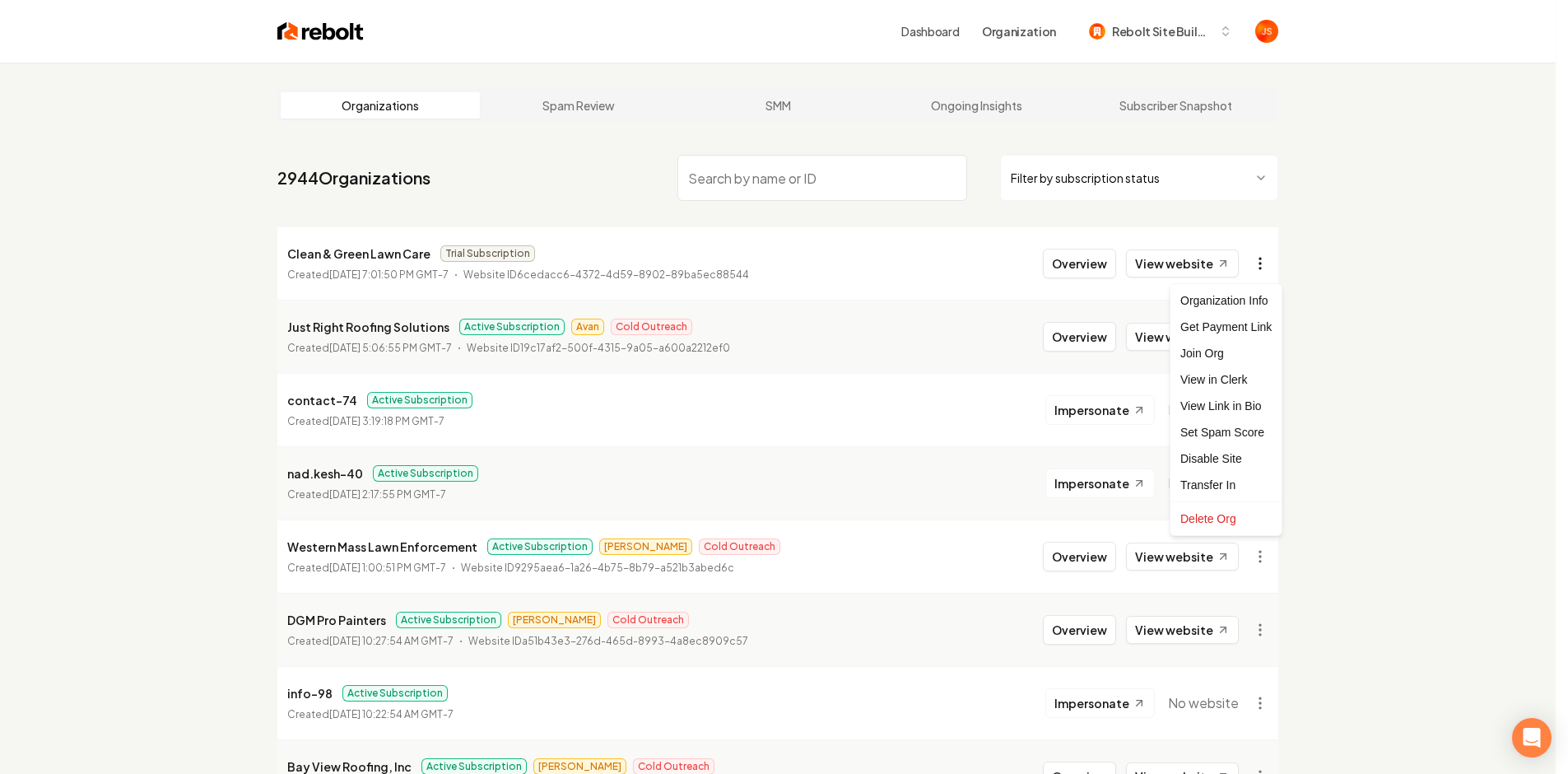
click at [1274, 260] on html "Dashboard Organization Rebolt Site Builder Organizations Spam Review SMM Ongoin…" at bounding box center [784, 387] width 1568 height 774
click at [1224, 328] on div "Get Payment Link" at bounding box center [1225, 327] width 104 height 27
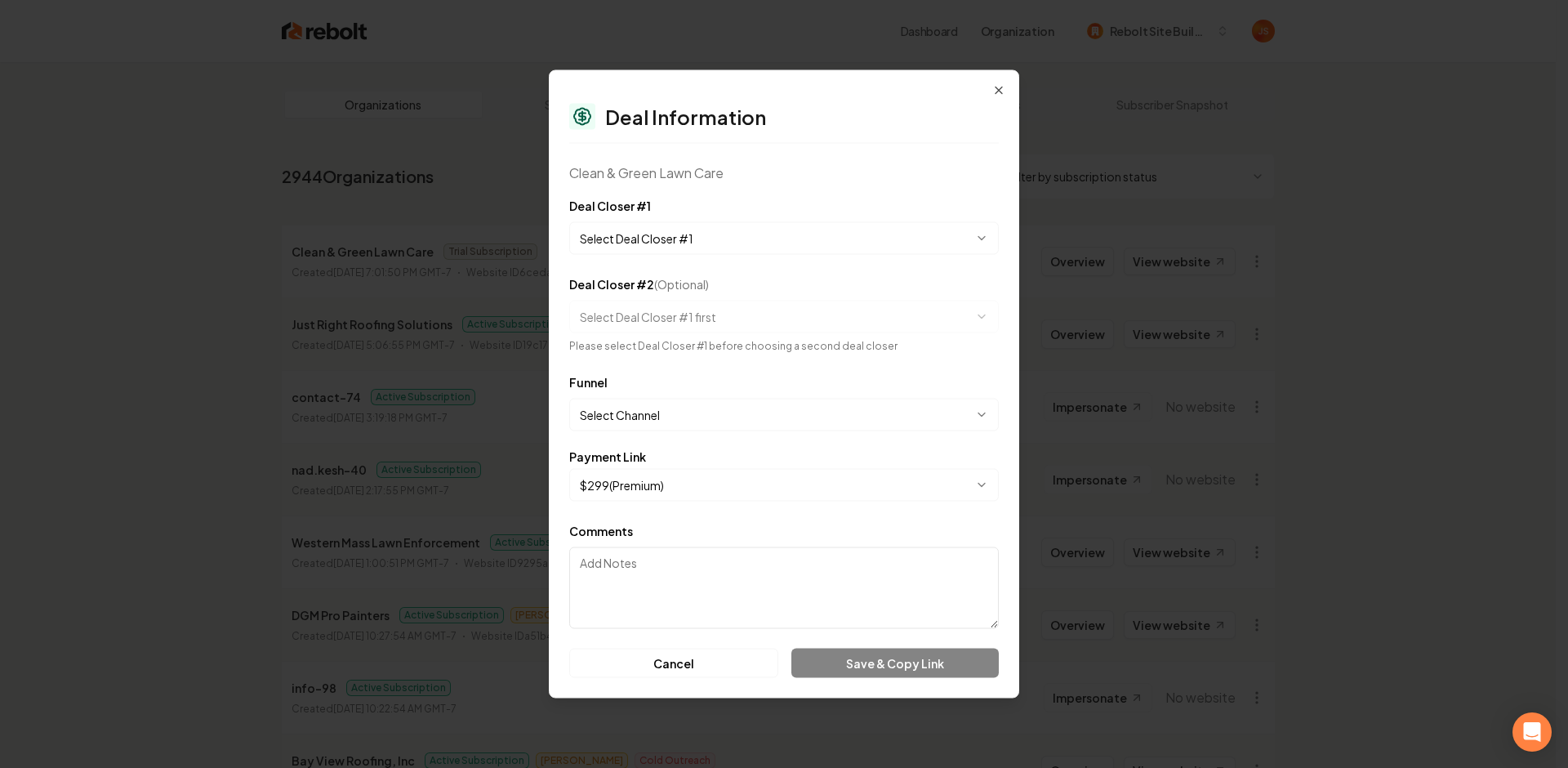
click at [668, 251] on body "Dashboard Organization Rebolt Site Builder Organizations Spam Review SMM Ongoin…" at bounding box center [778, 384] width 1556 height 768
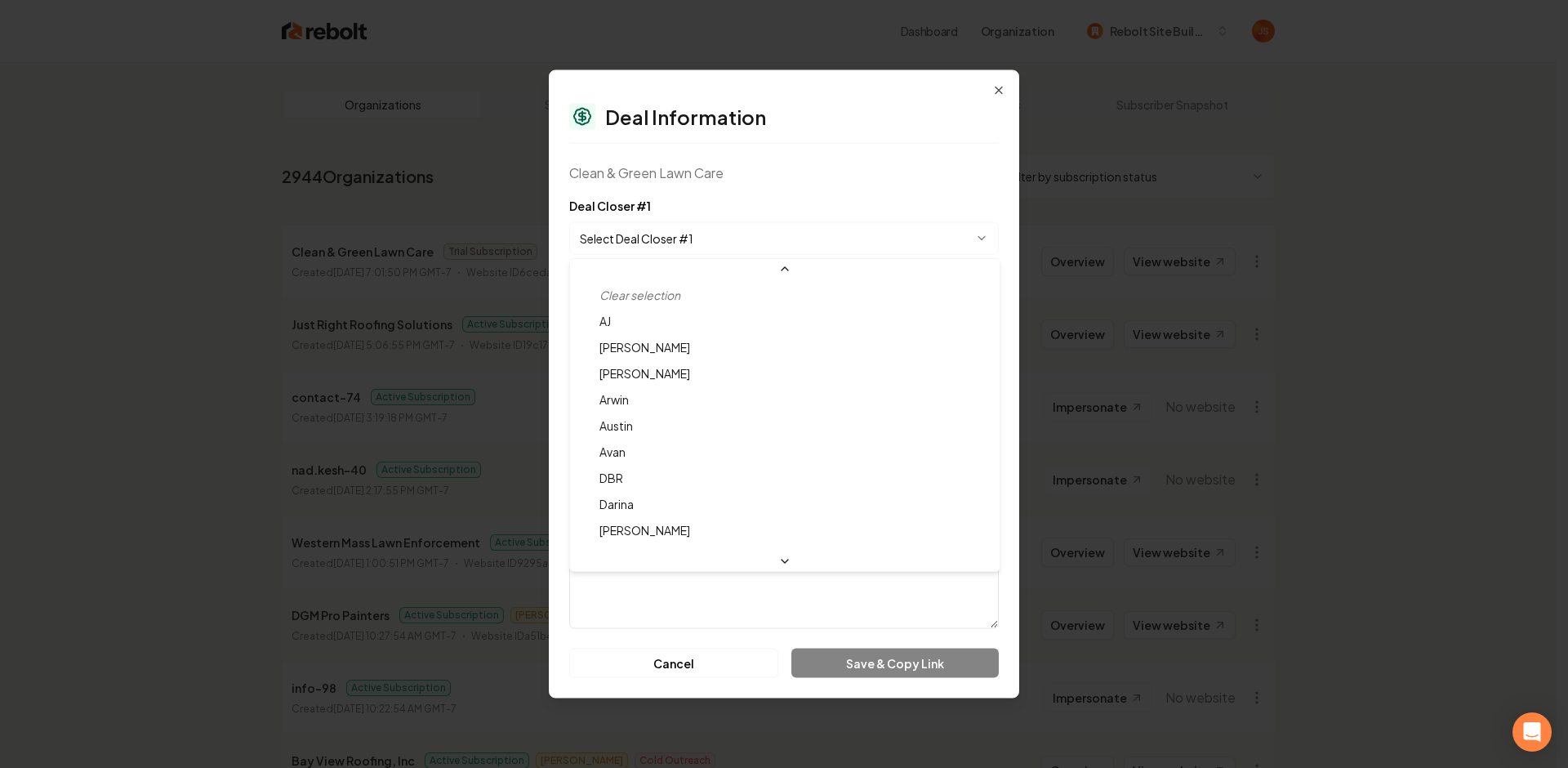
scroll to position [71, 0]
select select "**********"
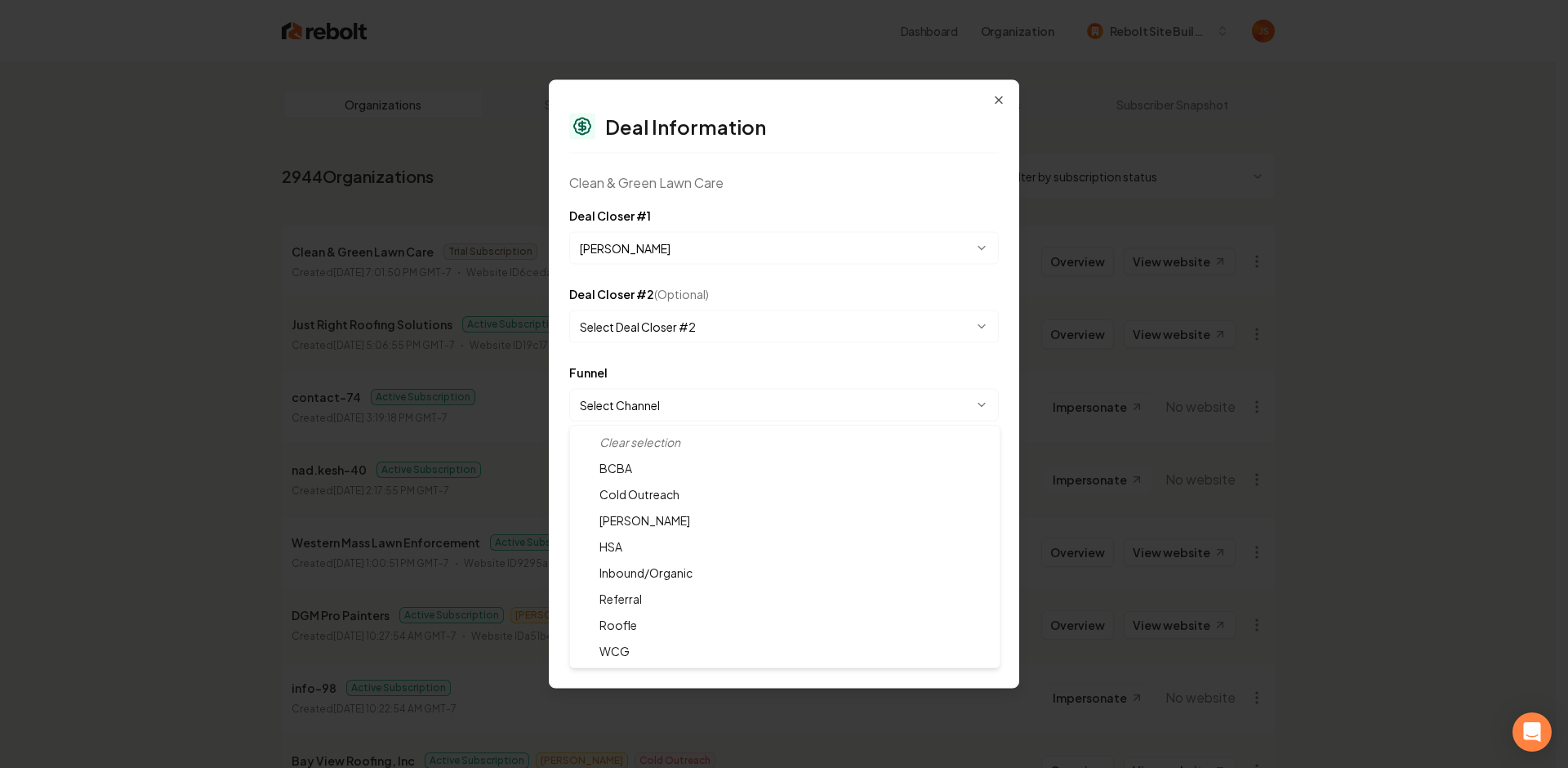
click at [693, 396] on body "Dashboard Organization Rebolt Site Builder Organizations Spam Review SMM Ongoin…" at bounding box center [778, 384] width 1556 height 768
select select "**********"
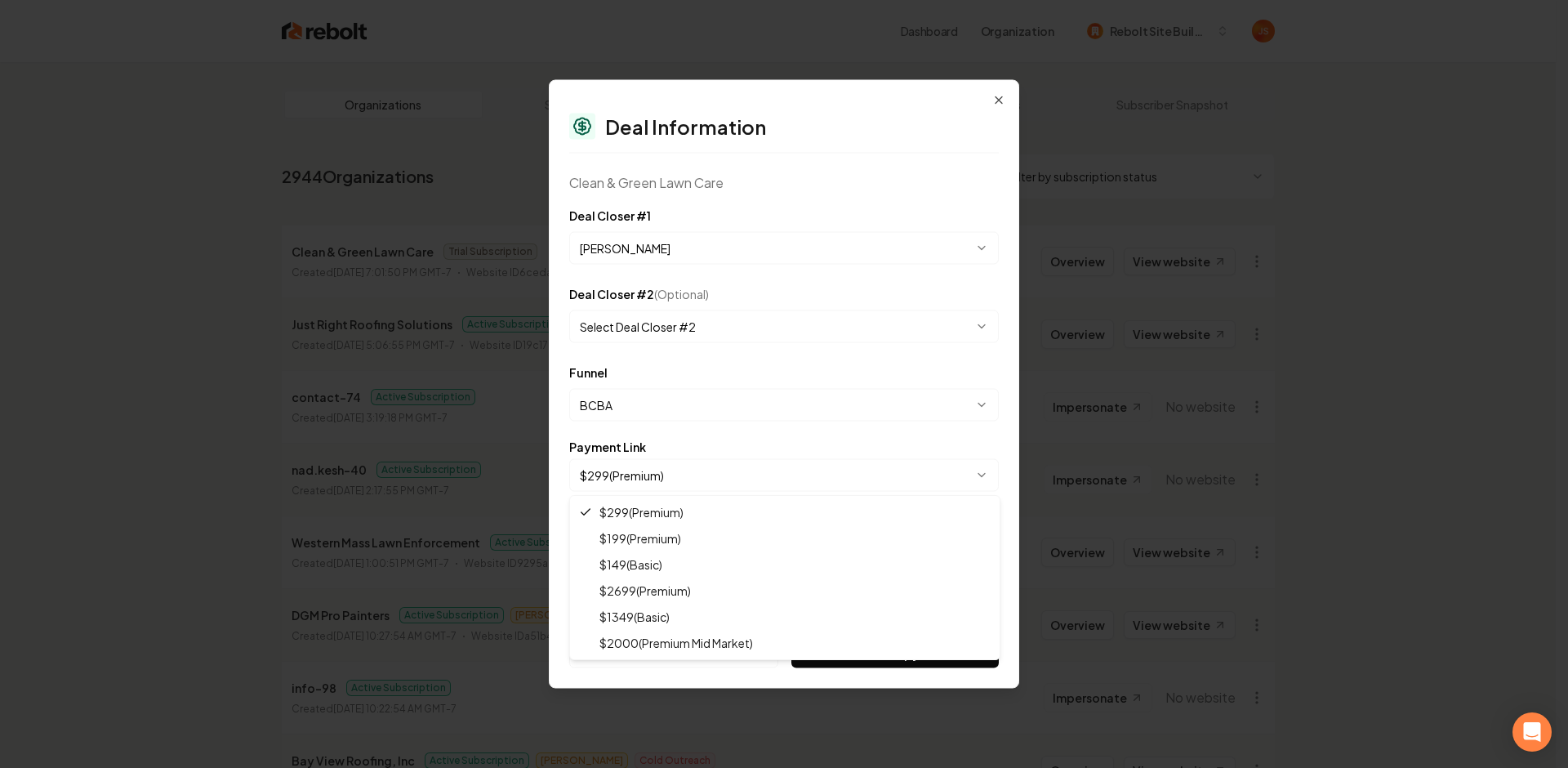
click at [649, 481] on body "Dashboard Organization Rebolt Site Builder Organizations Spam Review SMM Ongoin…" at bounding box center [778, 384] width 1556 height 768
click at [655, 486] on body "Dashboard Organization Rebolt Site Builder Organizations Spam Review SMM Ongoin…" at bounding box center [778, 384] width 1556 height 768
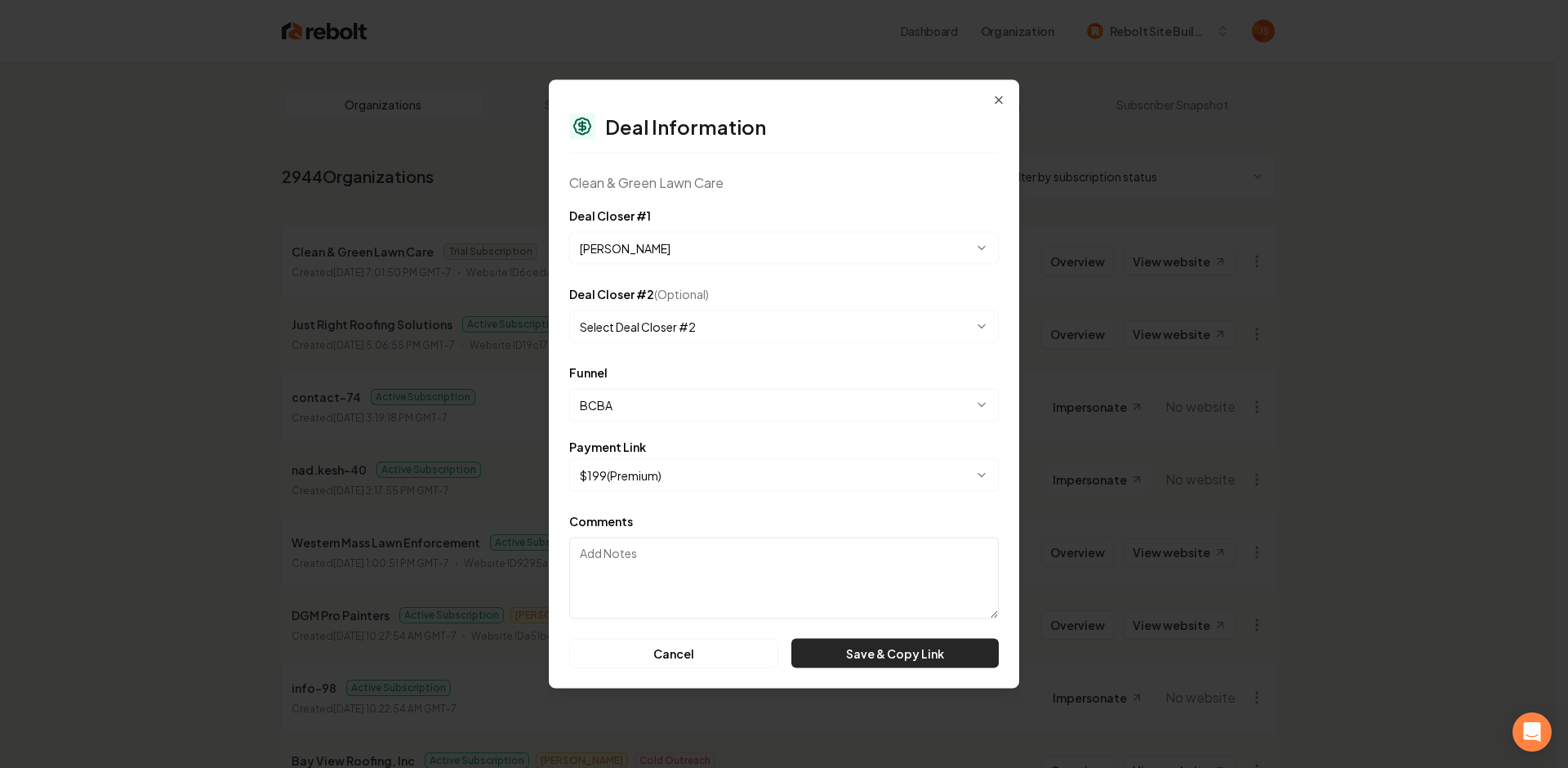
click at [819, 640] on button "Save & Copy Link" at bounding box center [894, 653] width 208 height 29
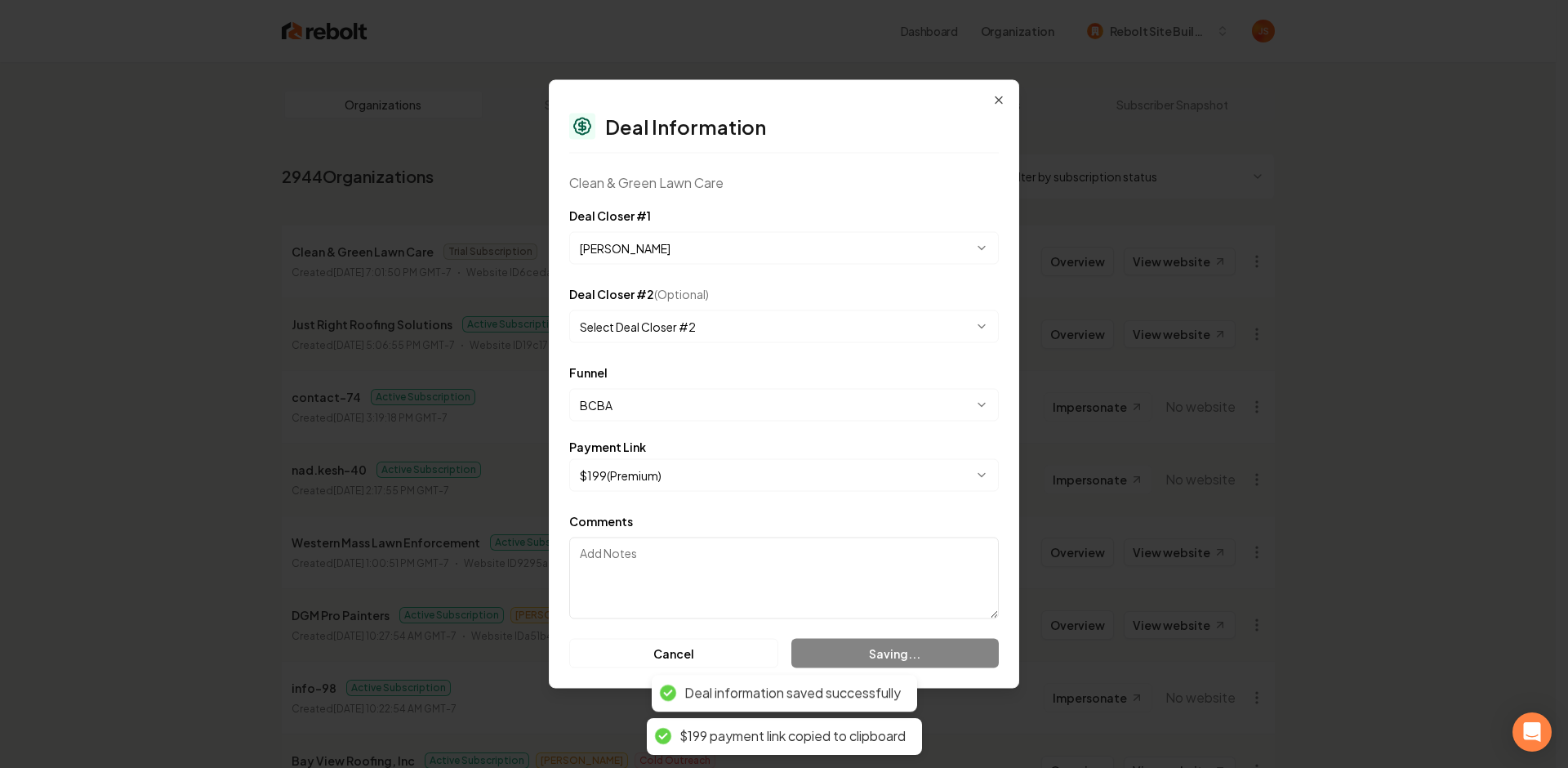
select select "**********"
